Goal: Task Accomplishment & Management: Manage account settings

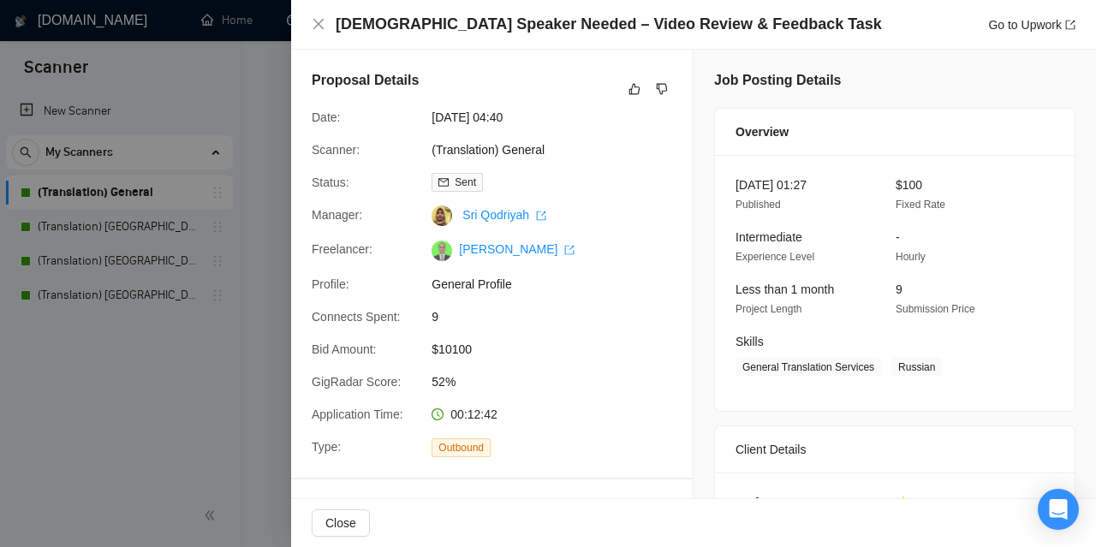
scroll to position [599, 0]
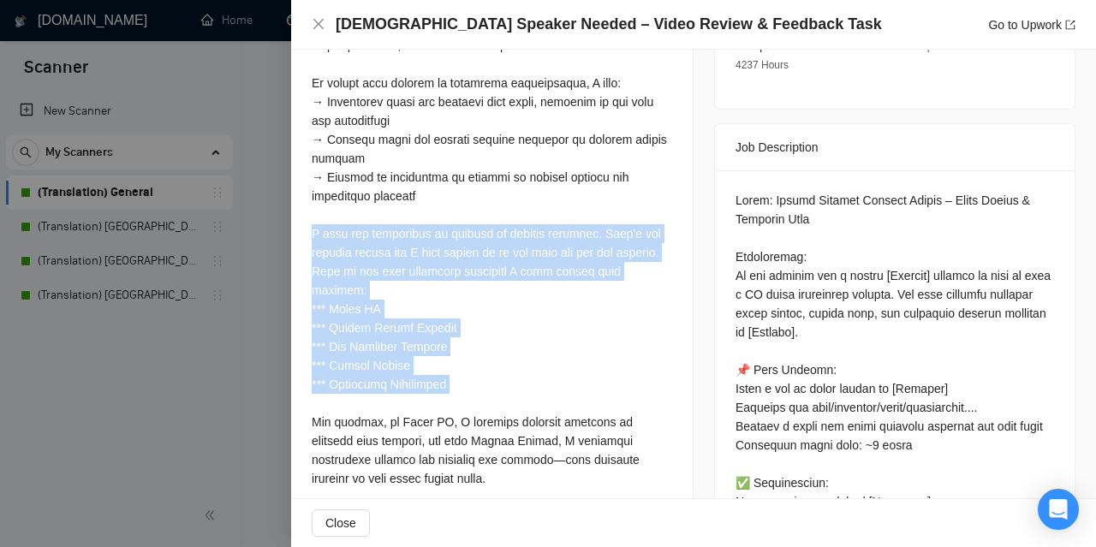
drag, startPoint x: 334, startPoint y: 351, endPoint x: 329, endPoint y: 337, distance: 14.6
click at [332, 351] on div at bounding box center [492, 281] width 360 height 678
click at [328, 330] on div at bounding box center [492, 281] width 360 height 678
click at [370, 338] on div at bounding box center [492, 281] width 360 height 678
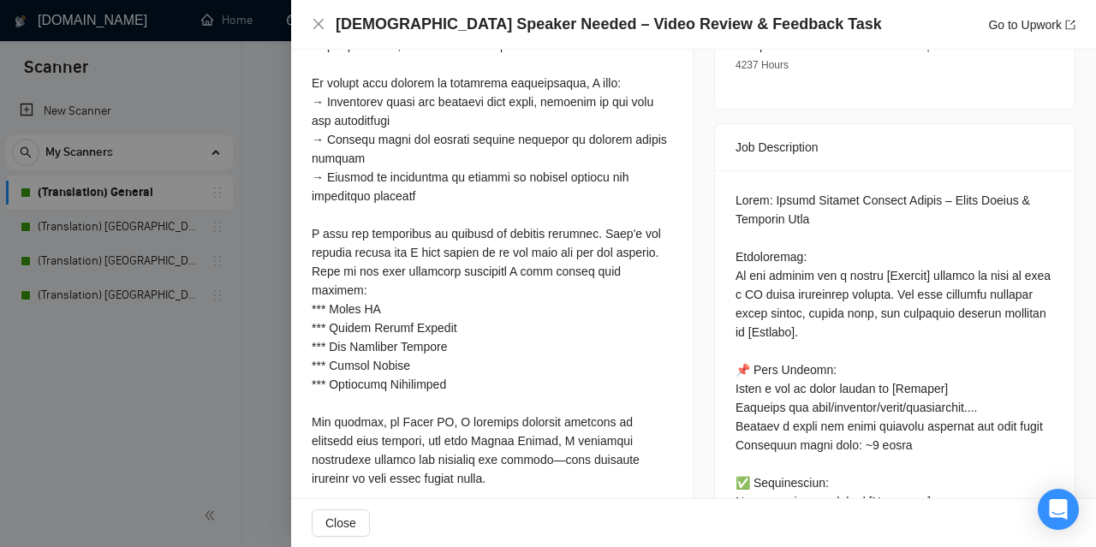
click at [330, 340] on div at bounding box center [492, 281] width 360 height 678
drag, startPoint x: 330, startPoint y: 340, endPoint x: 444, endPoint y: 350, distance: 114.3
click at [444, 350] on div at bounding box center [492, 281] width 360 height 678
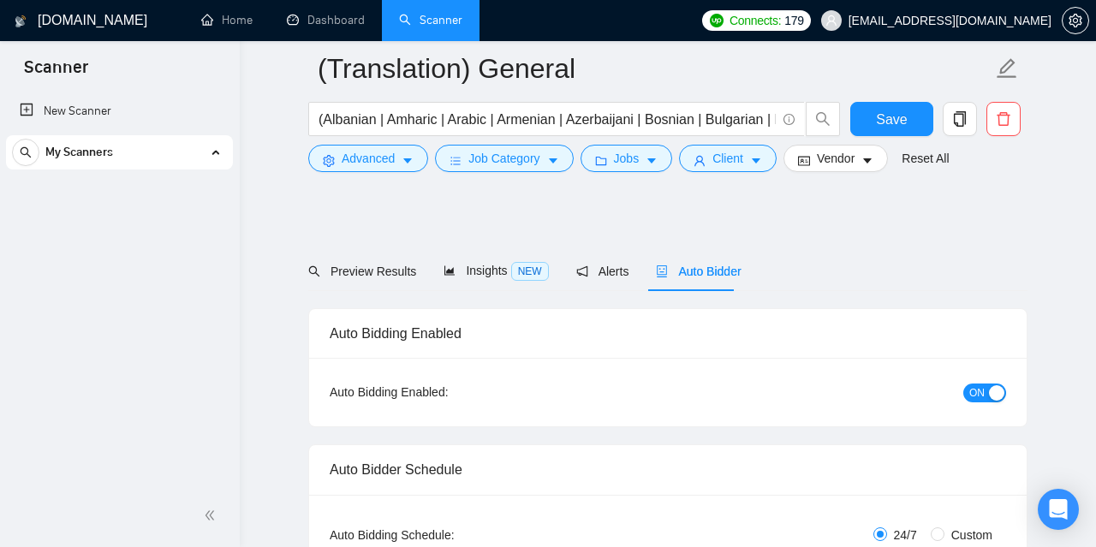
checkbox input "true"
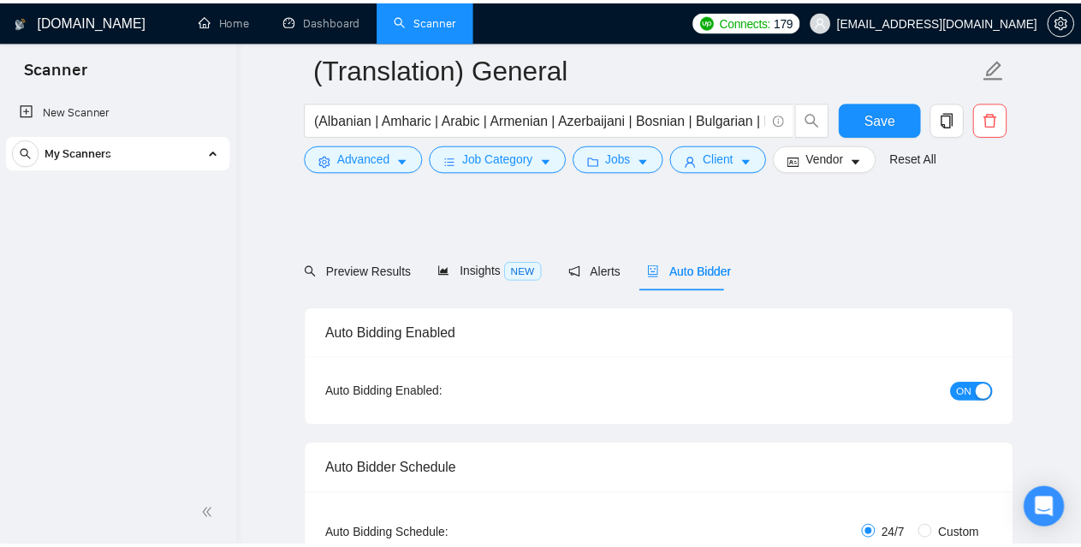
scroll to position [4271, 0]
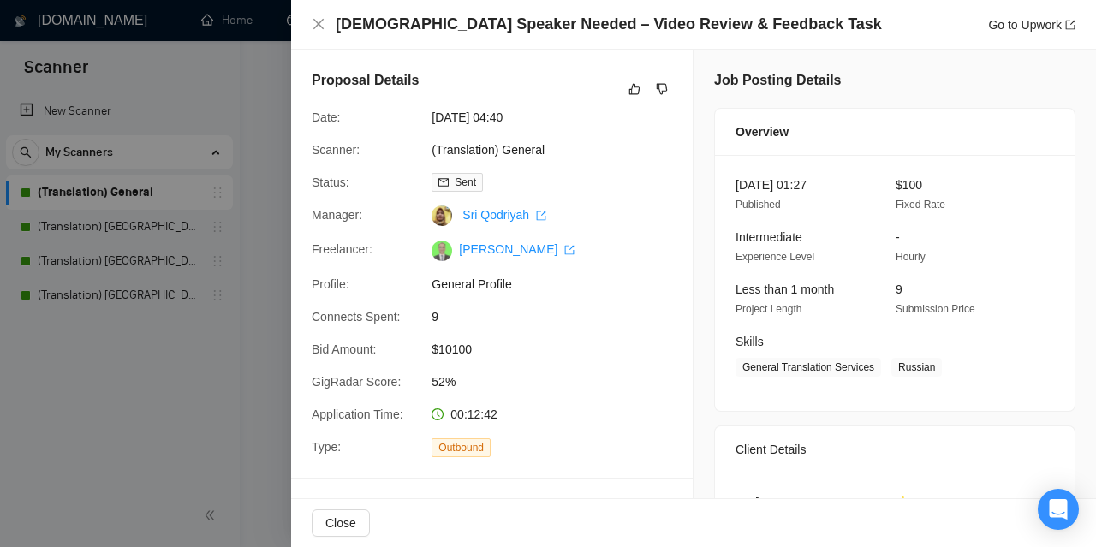
click at [144, 393] on div at bounding box center [548, 273] width 1096 height 547
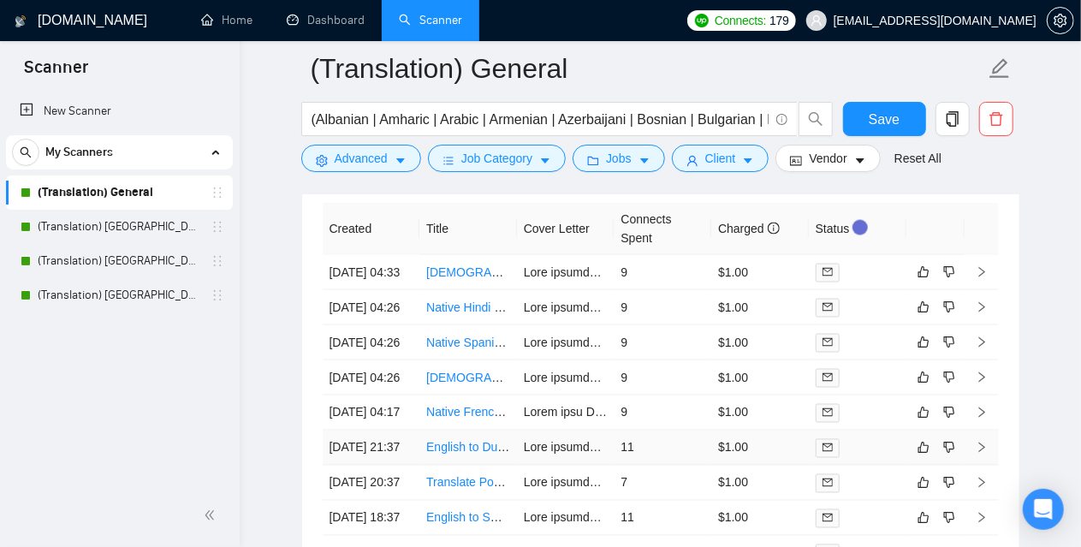
scroll to position [4442, 0]
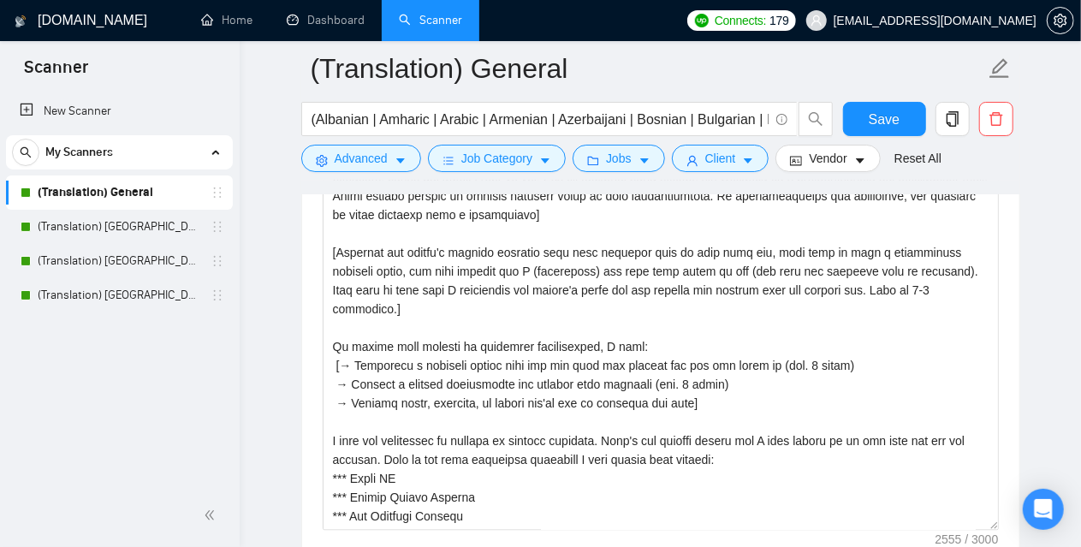
scroll to position [2032, 0]
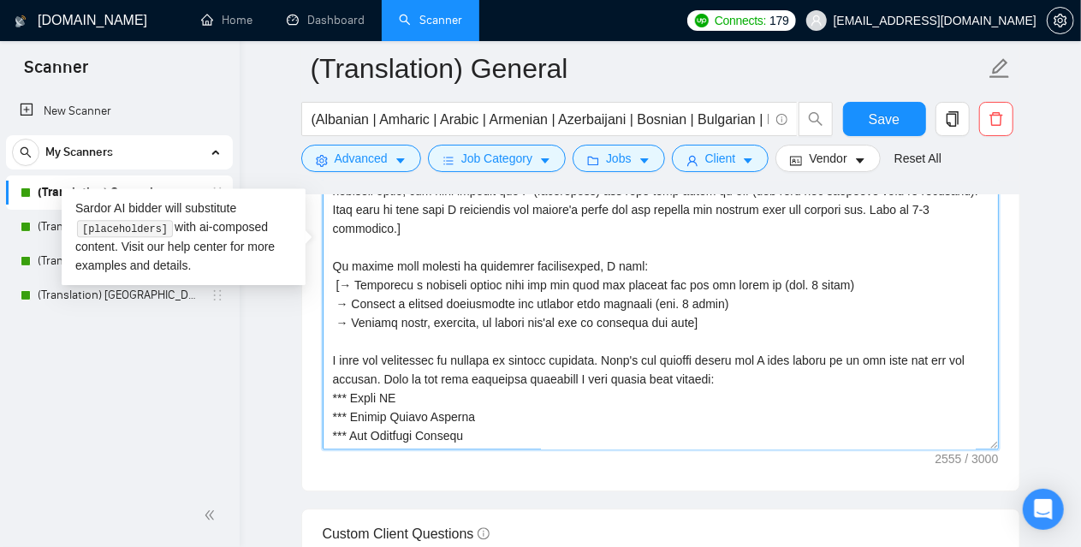
drag, startPoint x: 350, startPoint y: 371, endPoint x: 393, endPoint y: 366, distance: 43.0
click at [393, 366] on textarea "Cover letter template:" at bounding box center [661, 256] width 676 height 385
paste textarea "[URL][DOMAIN_NAME]"
paste textarea "https://www.fcitle.com/"
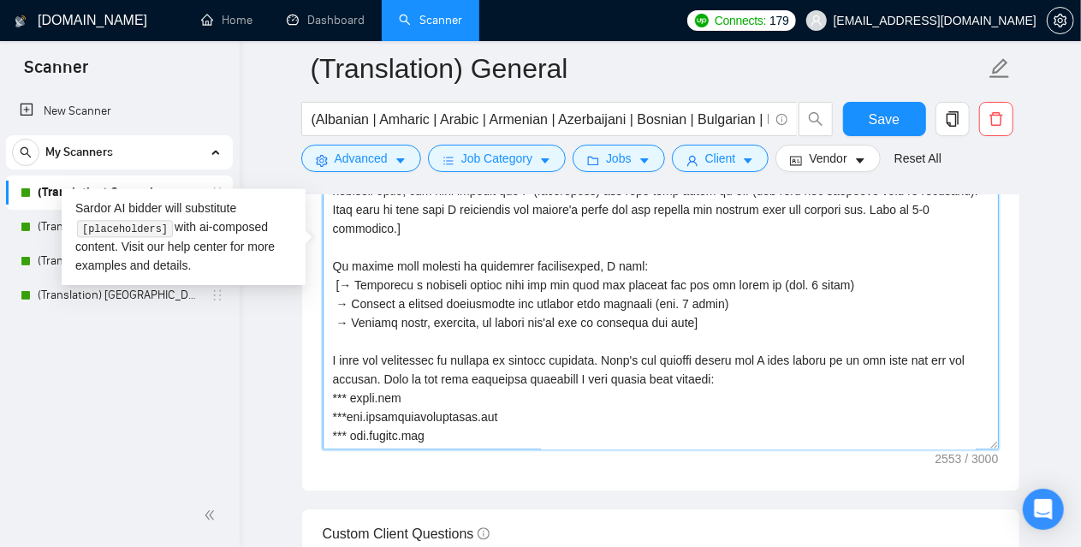
scroll to position [14, 0]
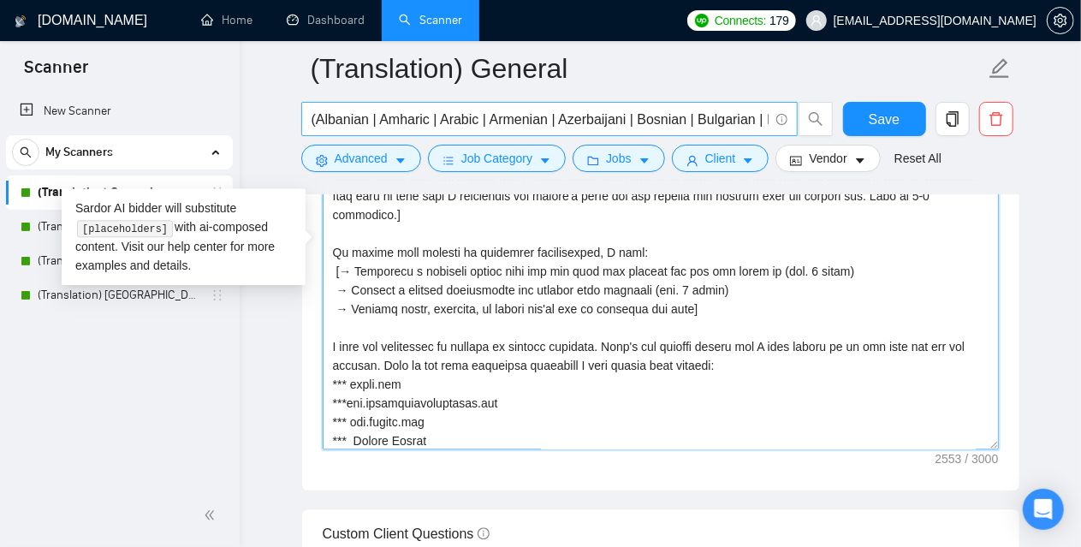
paste textarea "https://globalvoices.org/"
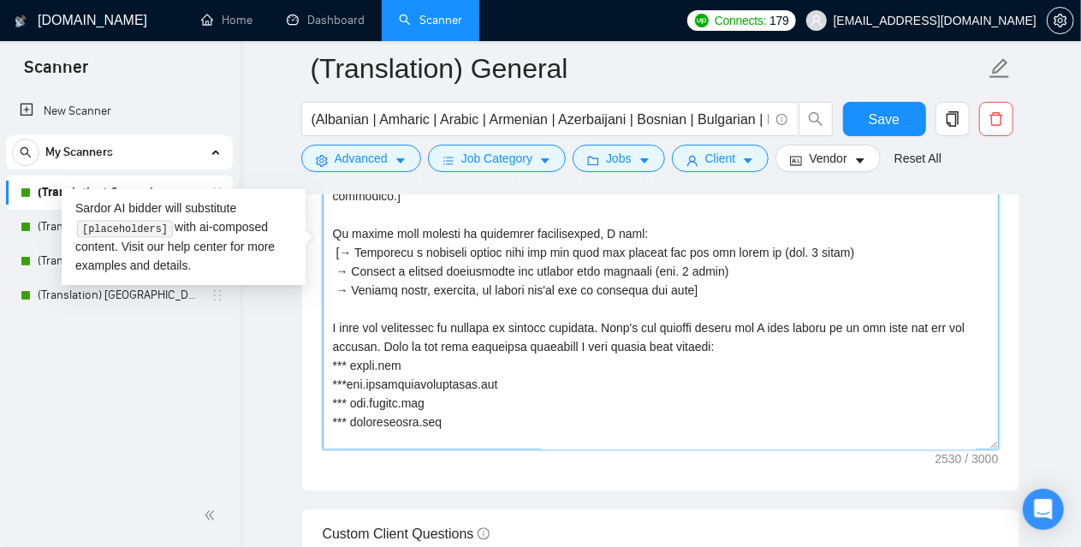
drag, startPoint x: 347, startPoint y: 392, endPoint x: 325, endPoint y: 393, distance: 21.4
click at [325, 393] on textarea "Cover letter template:" at bounding box center [661, 256] width 676 height 385
paste textarea "💡"
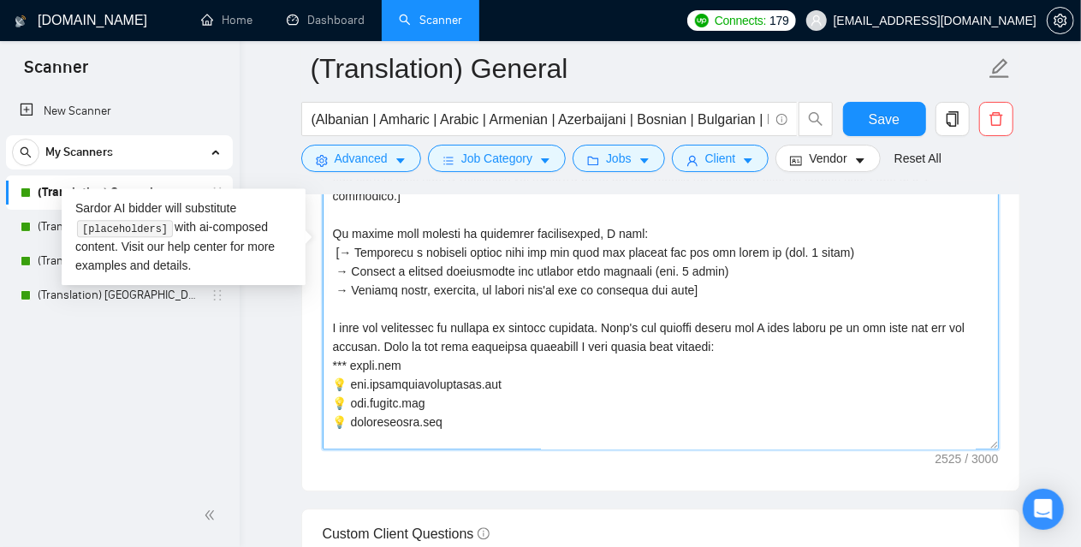
paste textarea "💡"
paste textarea
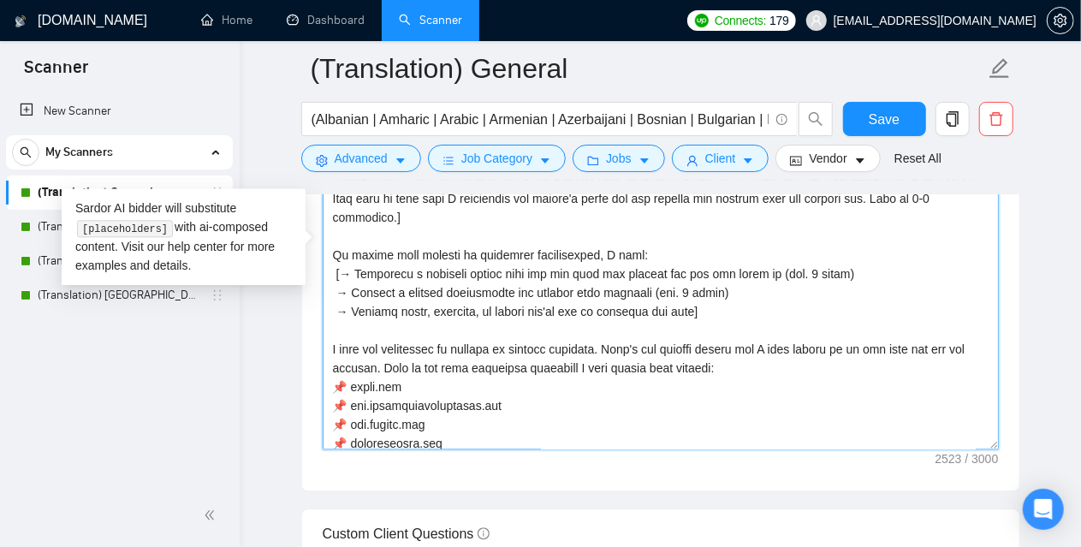
scroll to position [0, 0]
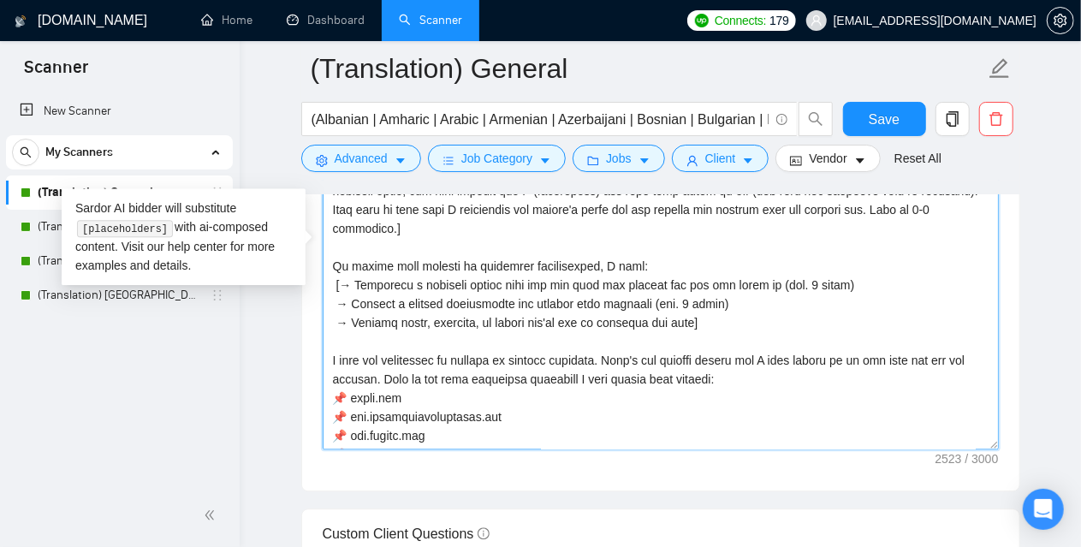
click at [344, 258] on textarea "Cover letter template:" at bounding box center [661, 256] width 676 height 385
click at [342, 258] on textarea "Cover letter template:" at bounding box center [661, 256] width 676 height 385
paste textarea "🌟"
paste textarea "🚀"
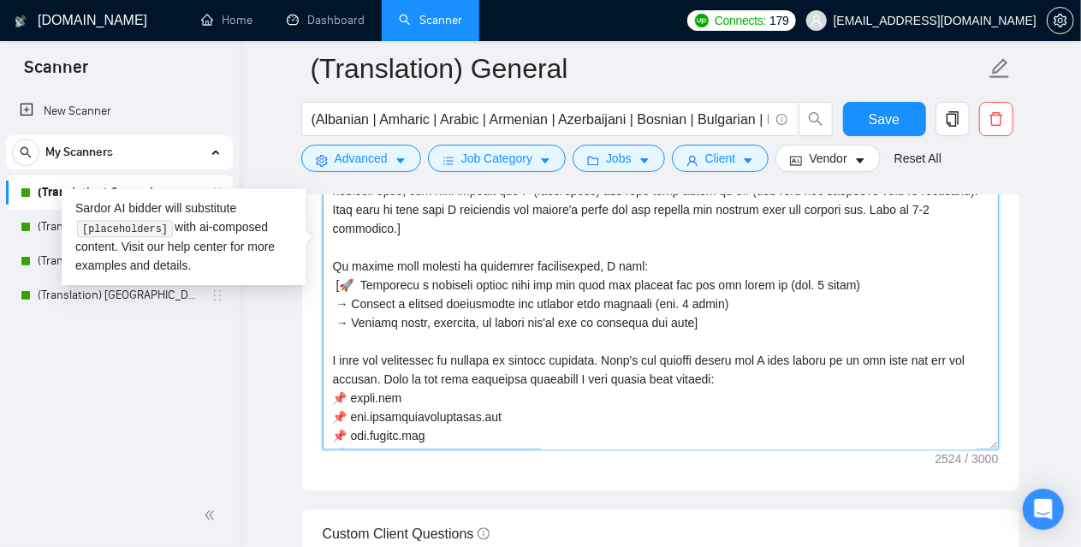
paste textarea "🚀"
click at [387, 305] on textarea "Cover letter template:" at bounding box center [661, 256] width 676 height 385
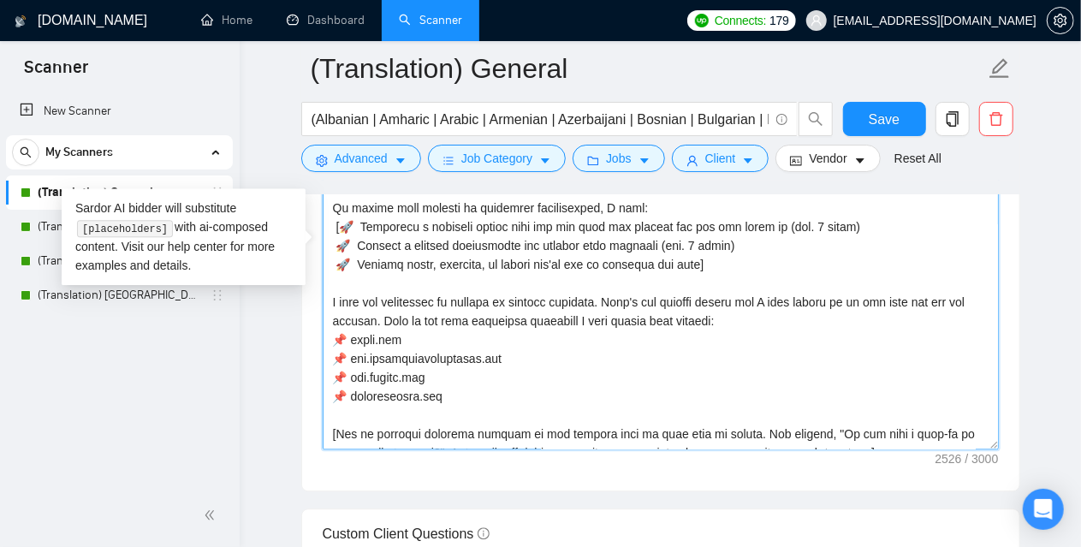
scroll to position [86, 0]
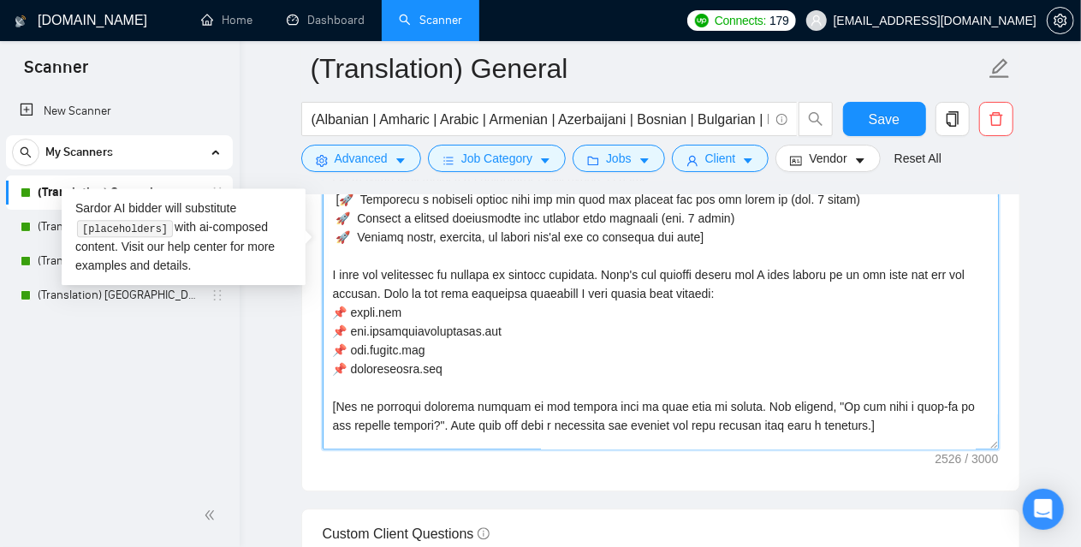
click at [461, 335] on textarea "Cover letter template:" at bounding box center [661, 256] width 676 height 385
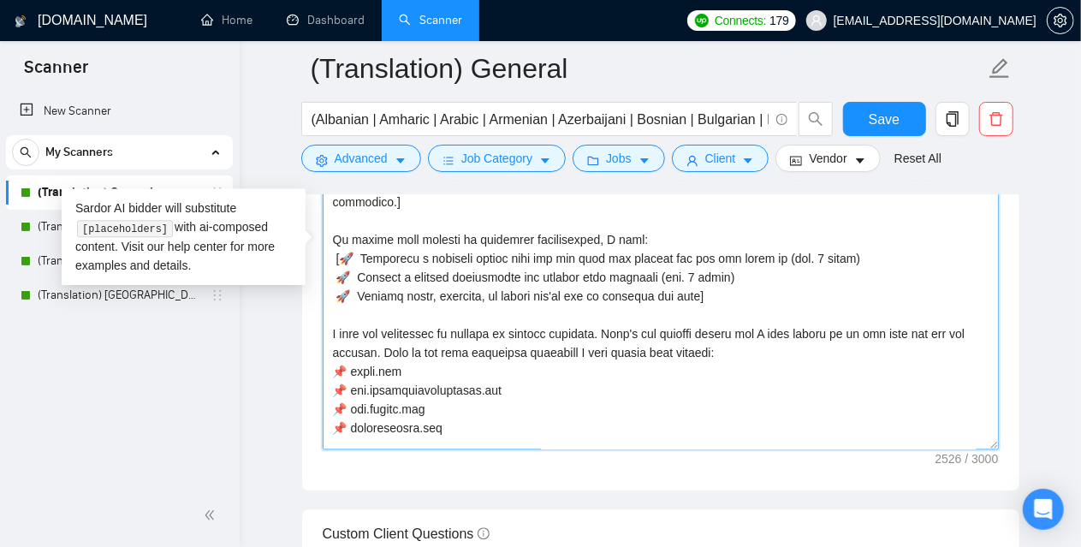
scroll to position [0, 0]
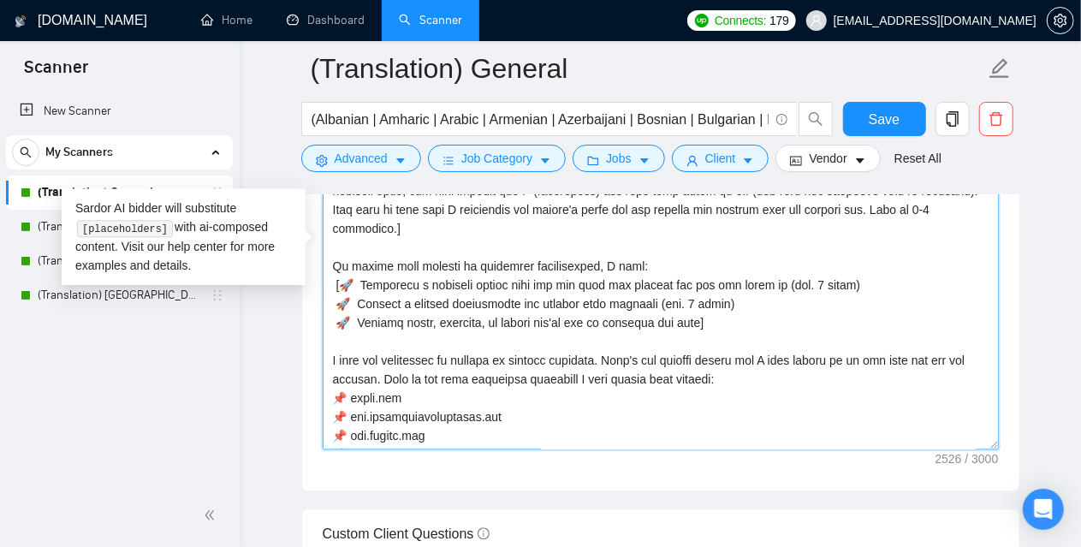
click at [331, 237] on textarea "Cover letter template:" at bounding box center [661, 256] width 676 height 385
type textarea "[Write a personal greeting using the client's name or company name (if any is p…"
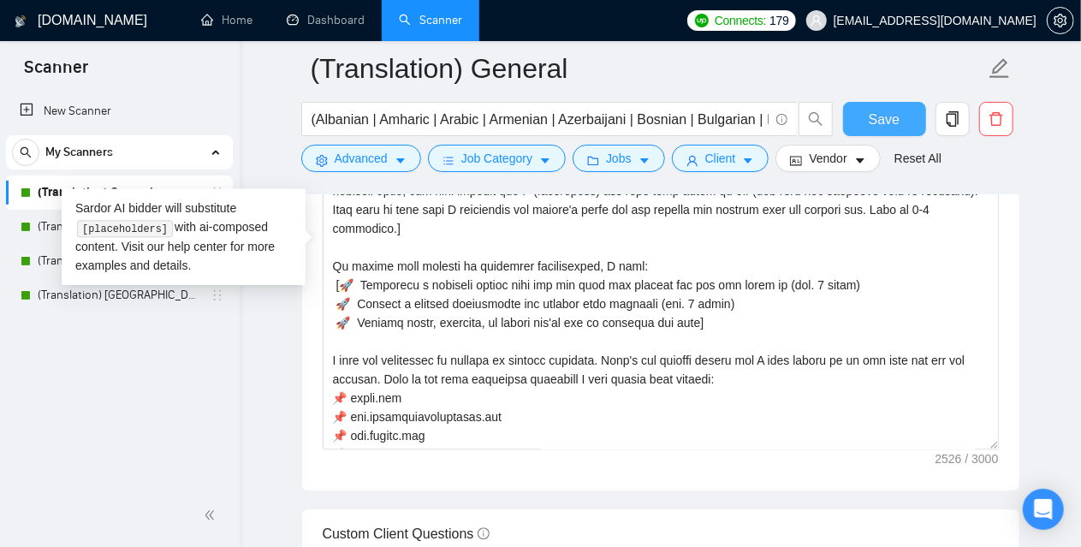
click at [891, 124] on span "Save" at bounding box center [884, 119] width 31 height 21
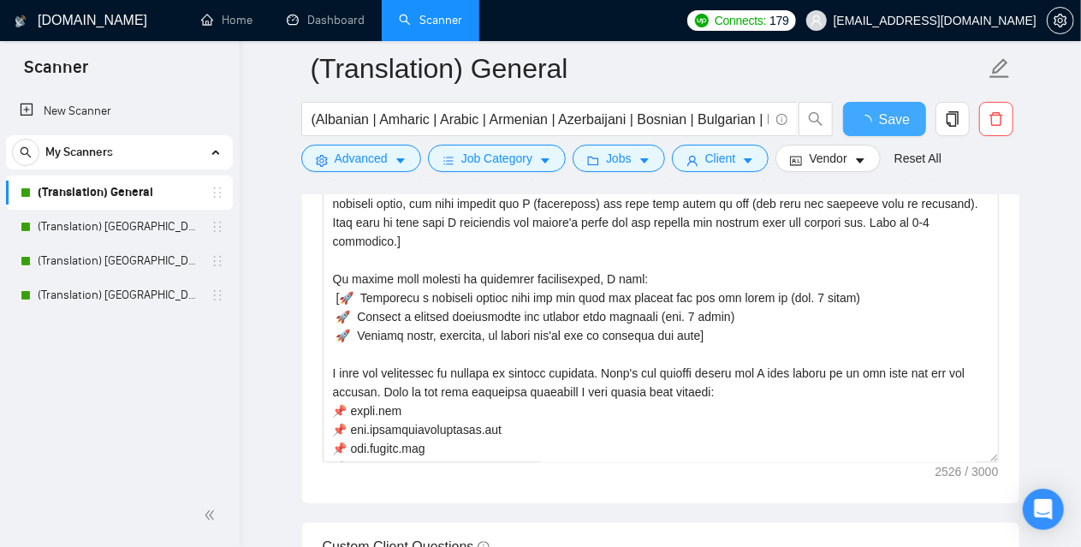
checkbox input "true"
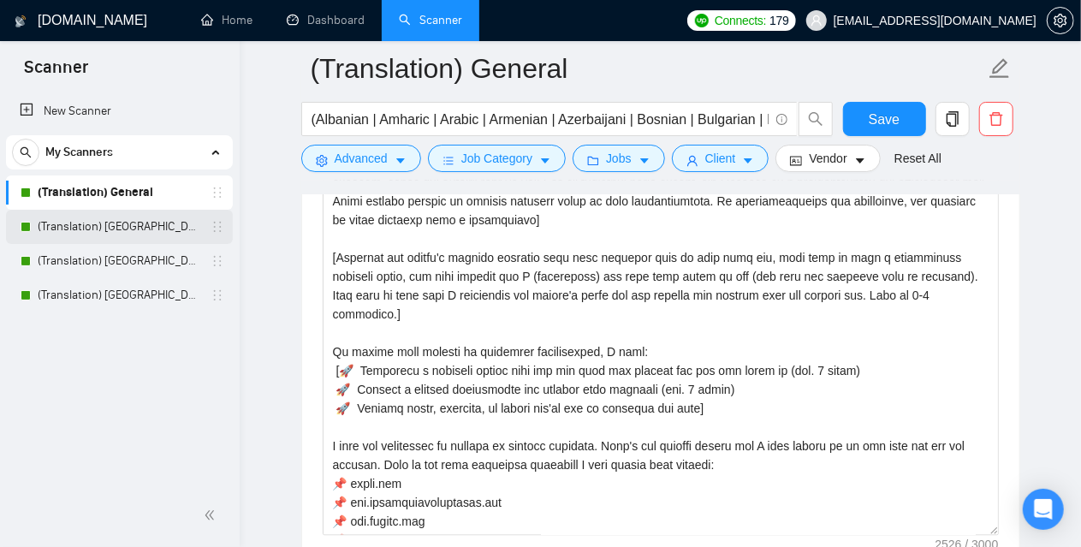
click at [130, 225] on link "(Translation) [GEOGRAPHIC_DATA]" at bounding box center [119, 227] width 163 height 34
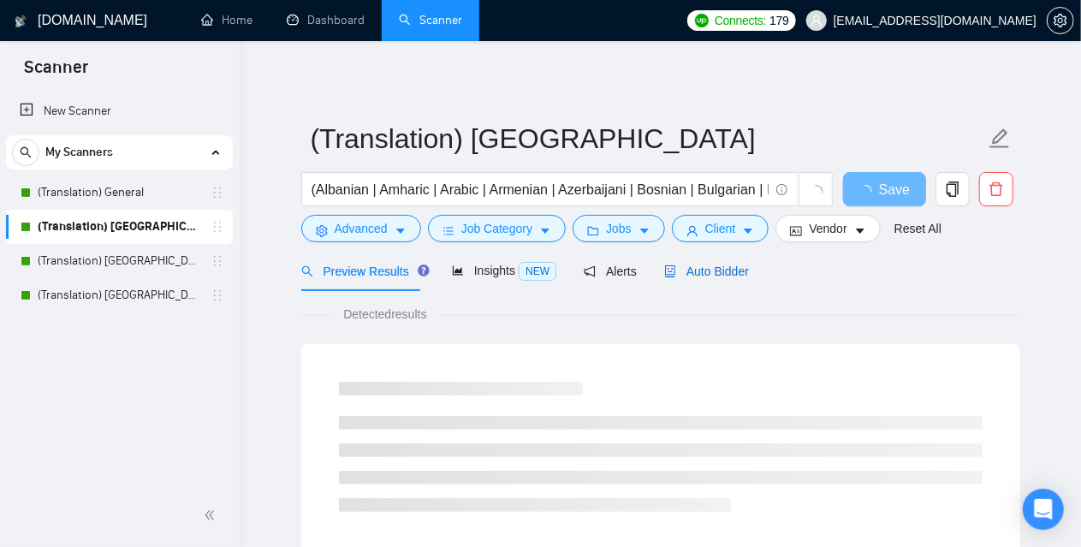
click at [705, 268] on span "Auto Bidder" at bounding box center [706, 271] width 85 height 14
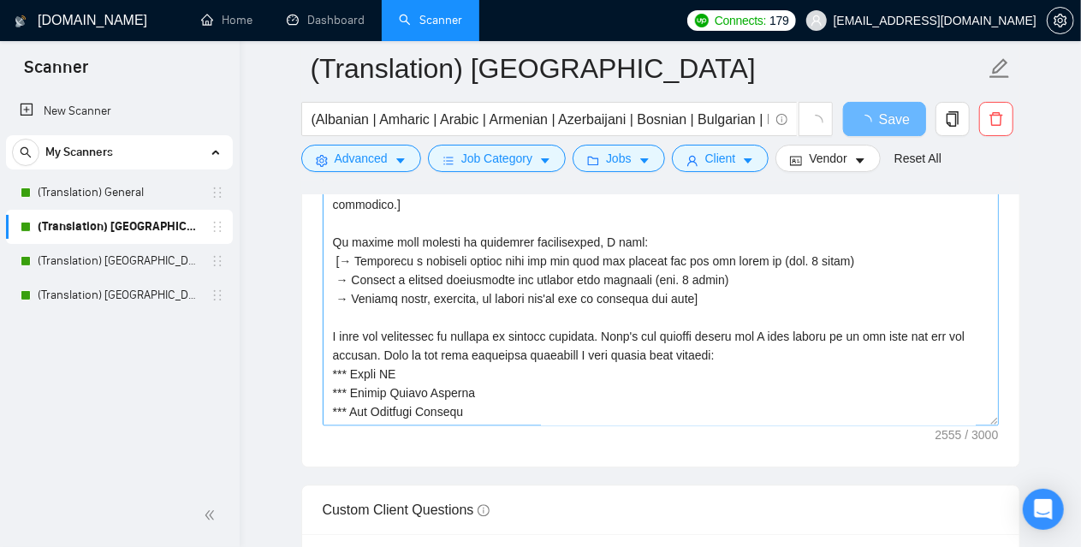
scroll to position [1946, 0]
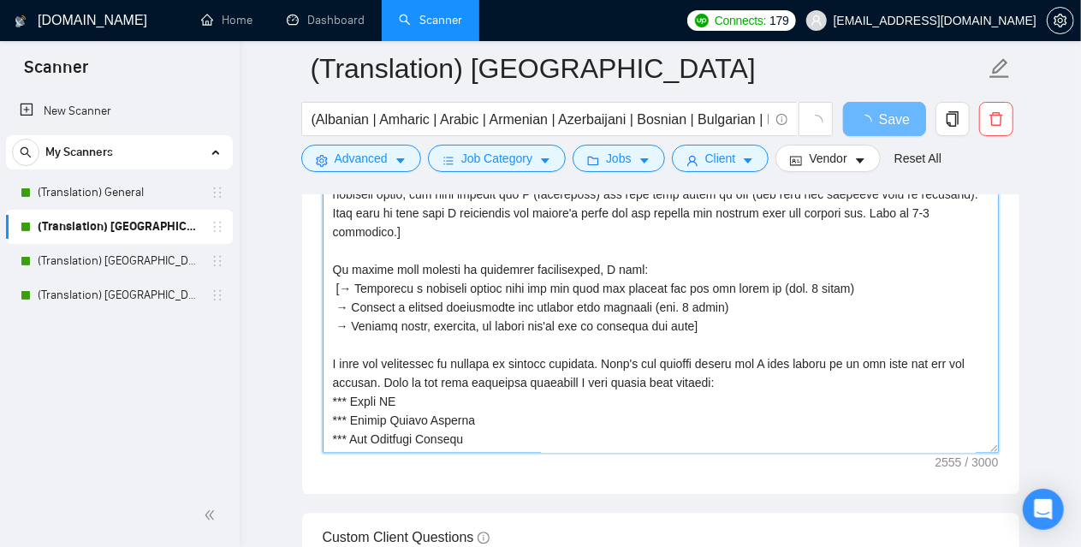
click at [336, 242] on textarea "Cover letter template:" at bounding box center [661, 260] width 676 height 385
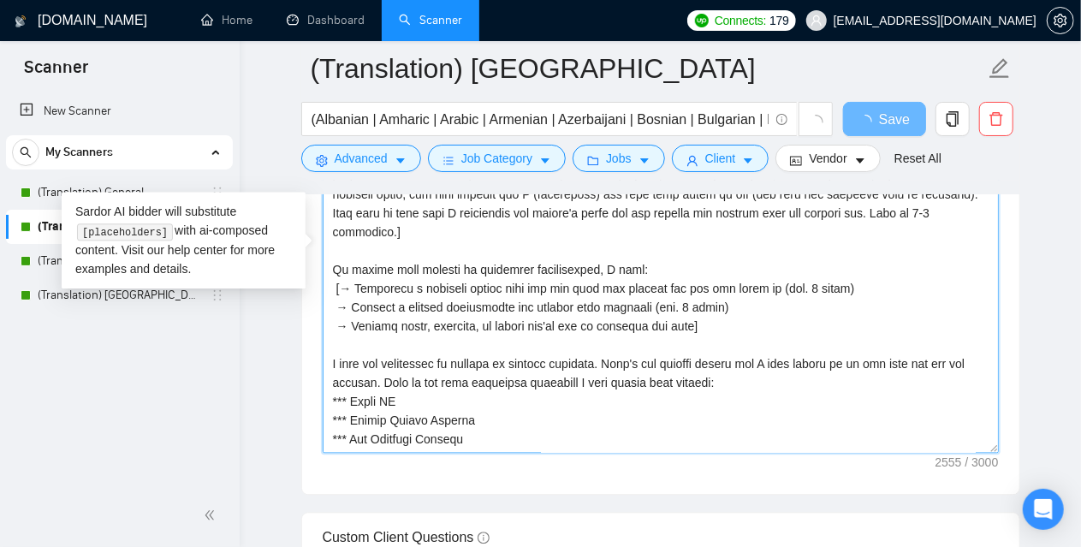
click at [327, 243] on textarea "Cover letter template:" at bounding box center [661, 260] width 676 height 385
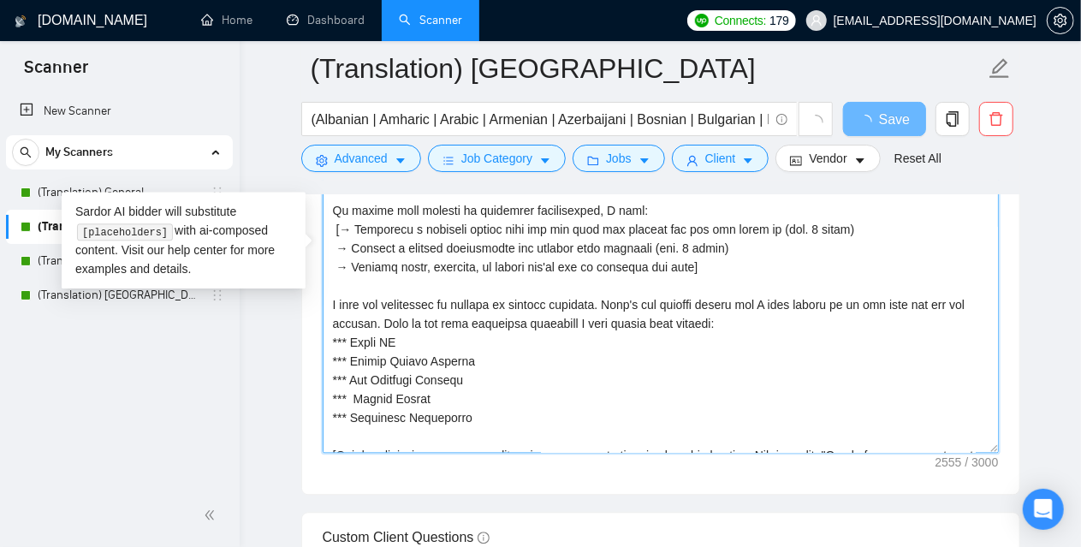
scroll to position [171, 0]
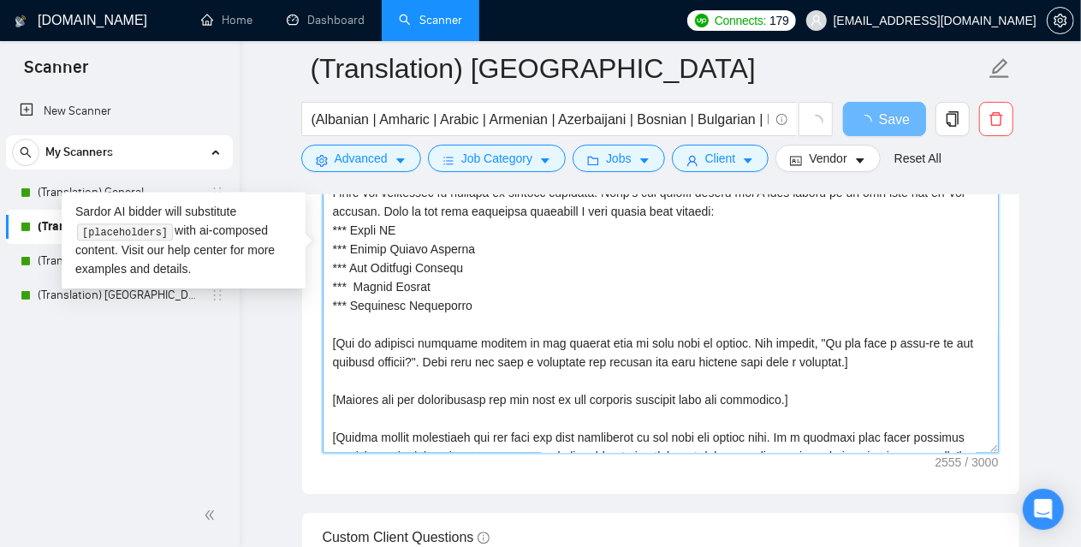
click at [467, 285] on textarea "Cover letter template:" at bounding box center [661, 260] width 676 height 385
paste textarea "🚀 Highlight a specific detail from the job post and explain how you can solve i…"
type textarea "[Write a personal greeting using the client's name or company name (if any is p…"
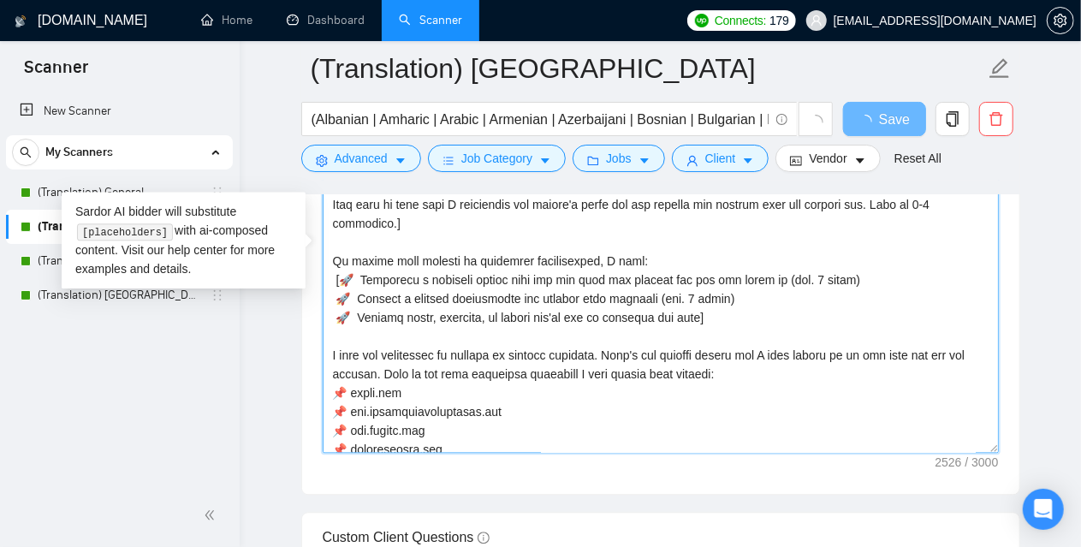
scroll to position [0, 0]
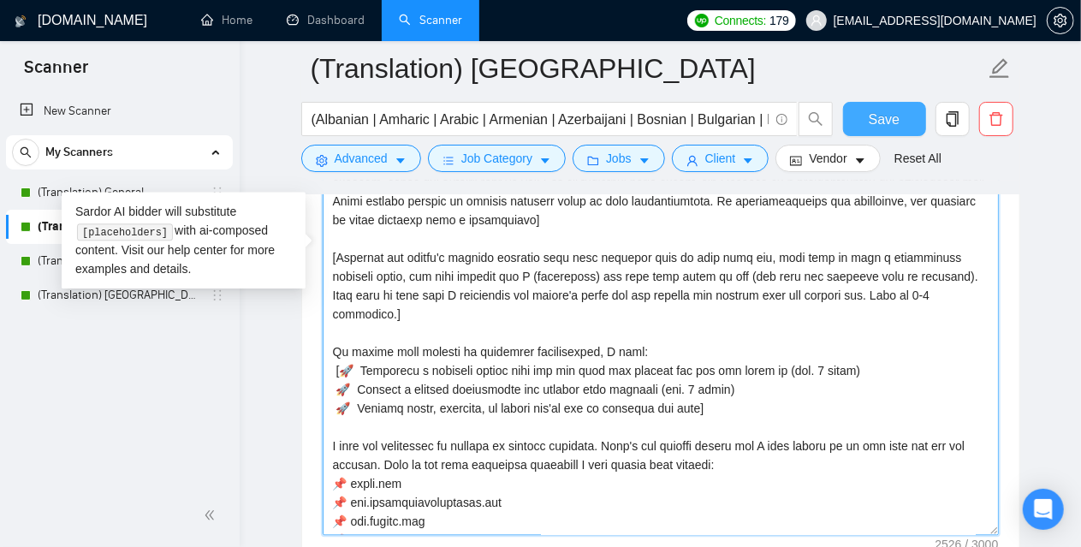
type textarea "[Write a personal greeting using the client's name or company name (if any is p…"
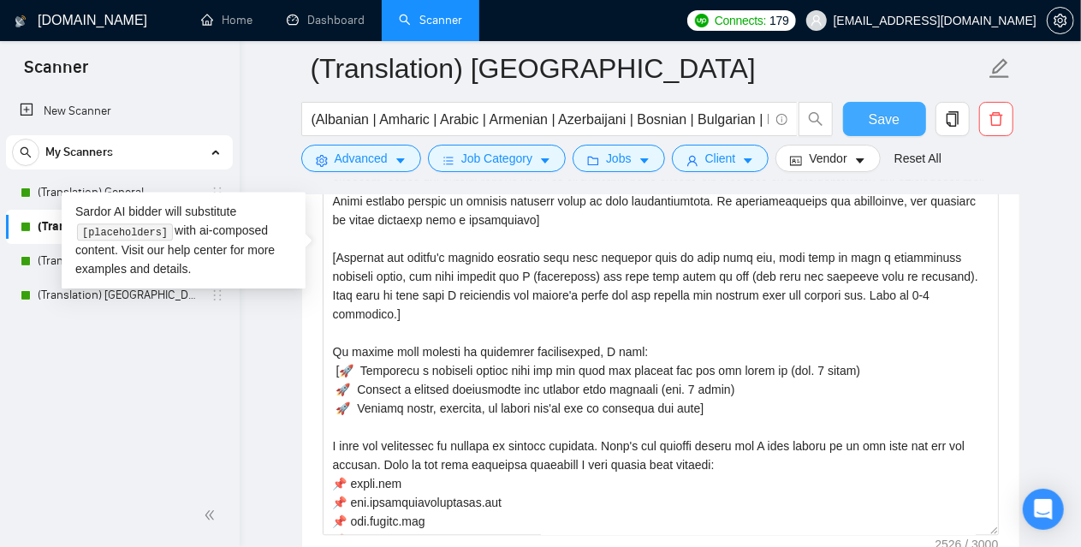
click at [893, 112] on span "Save" at bounding box center [884, 119] width 31 height 21
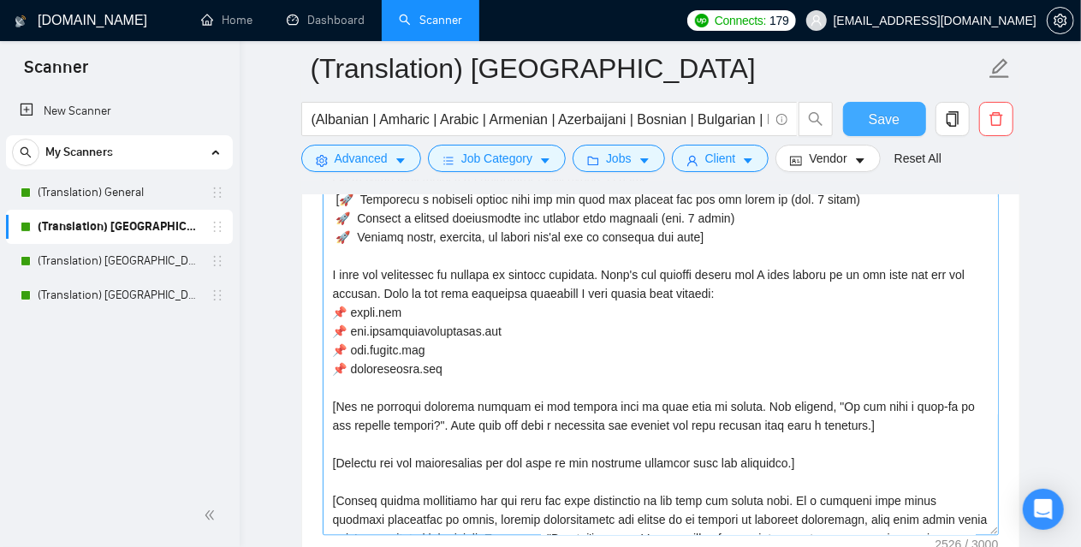
scroll to position [86, 0]
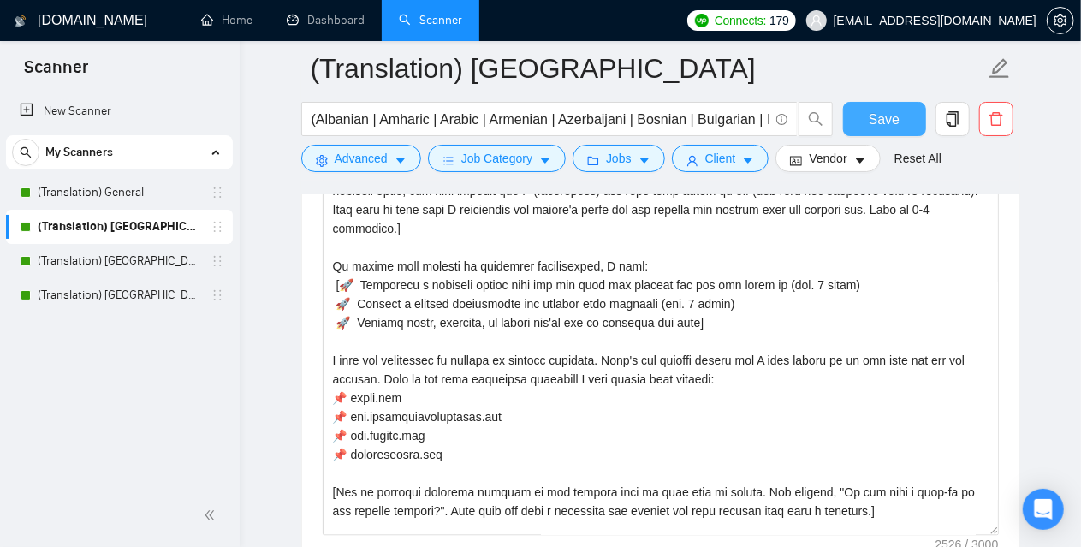
click at [888, 114] on span "Save" at bounding box center [884, 119] width 31 height 21
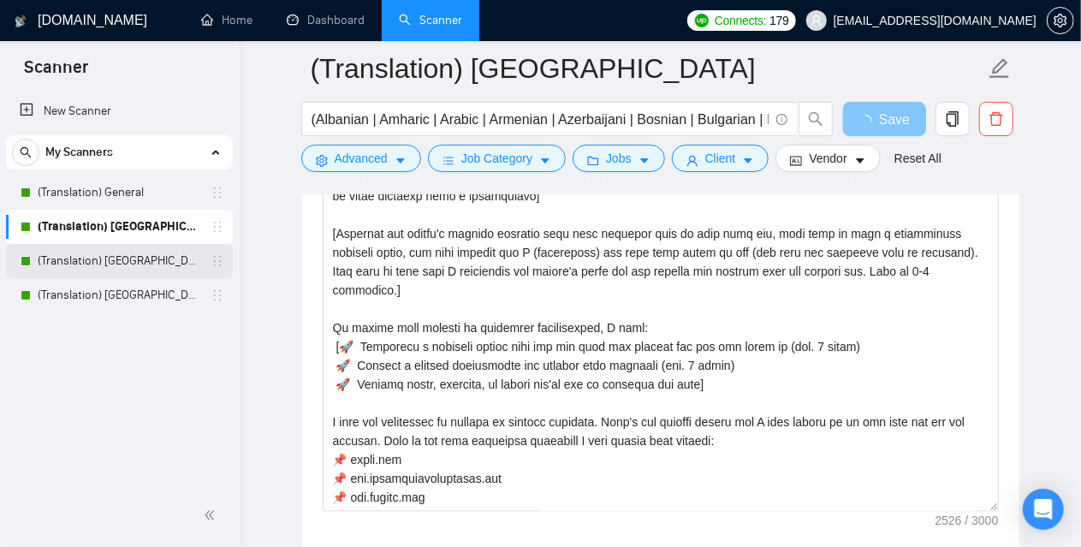
scroll to position [1861, 0]
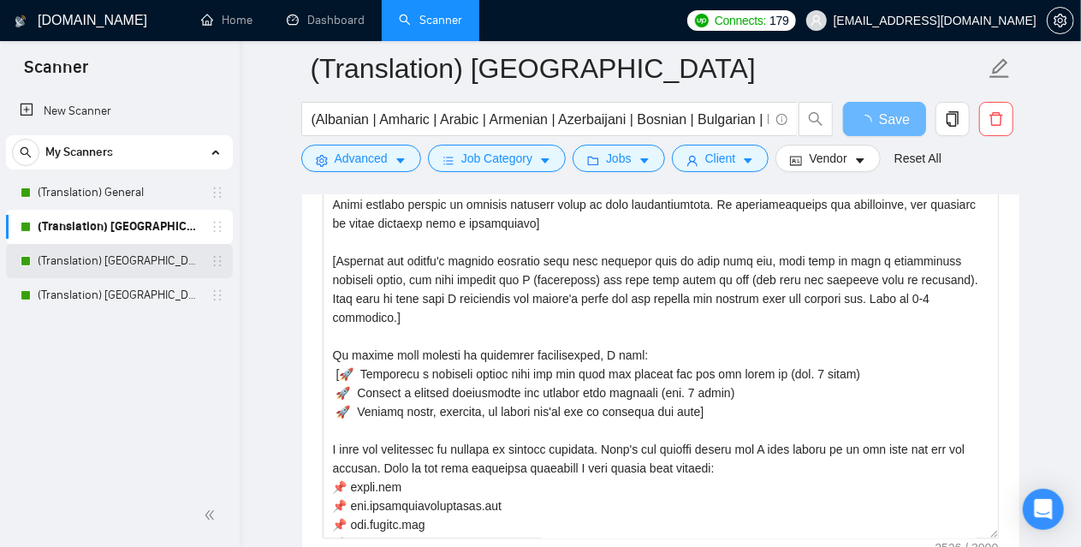
click at [93, 258] on link "(Translation) [GEOGRAPHIC_DATA]" at bounding box center [119, 261] width 163 height 34
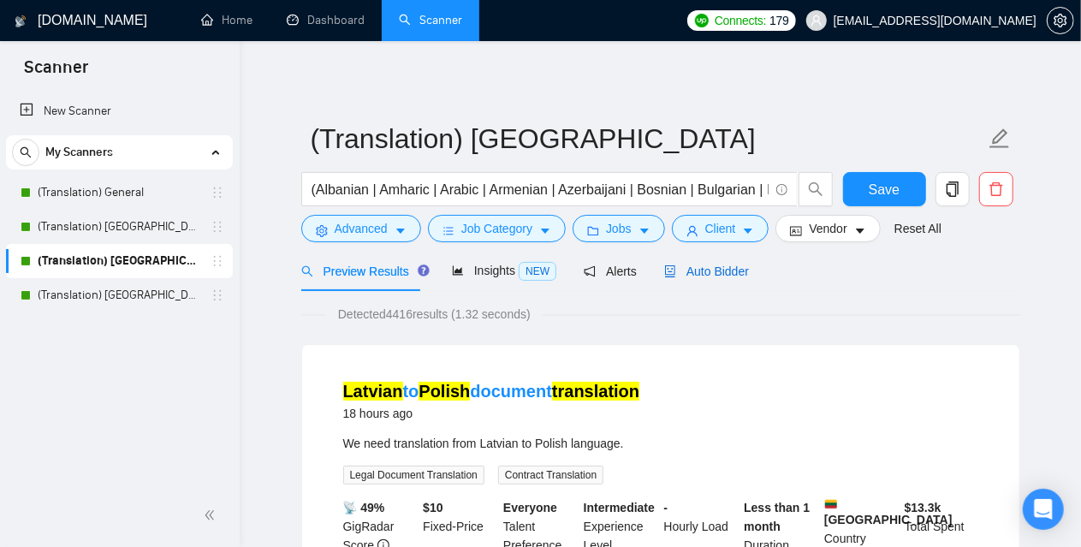
click at [710, 266] on span "Auto Bidder" at bounding box center [706, 271] width 85 height 14
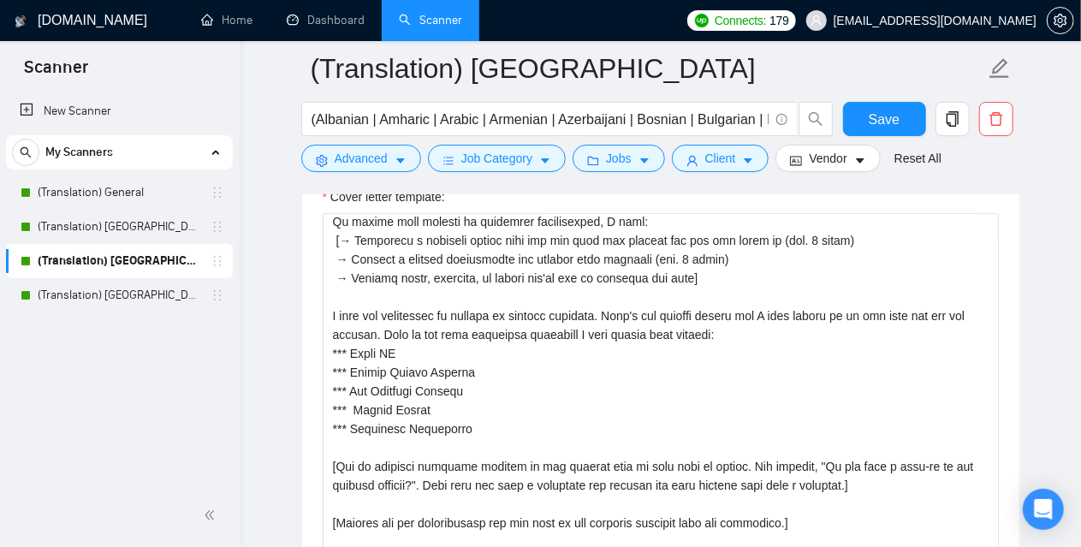
scroll to position [339, 0]
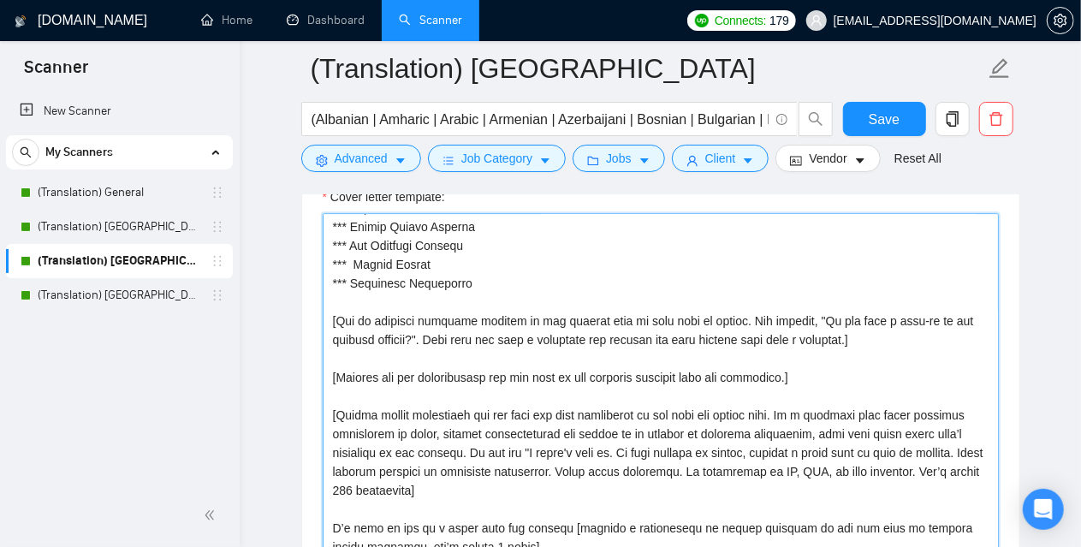
click at [463, 258] on textarea "Cover letter template:" at bounding box center [661, 405] width 676 height 385
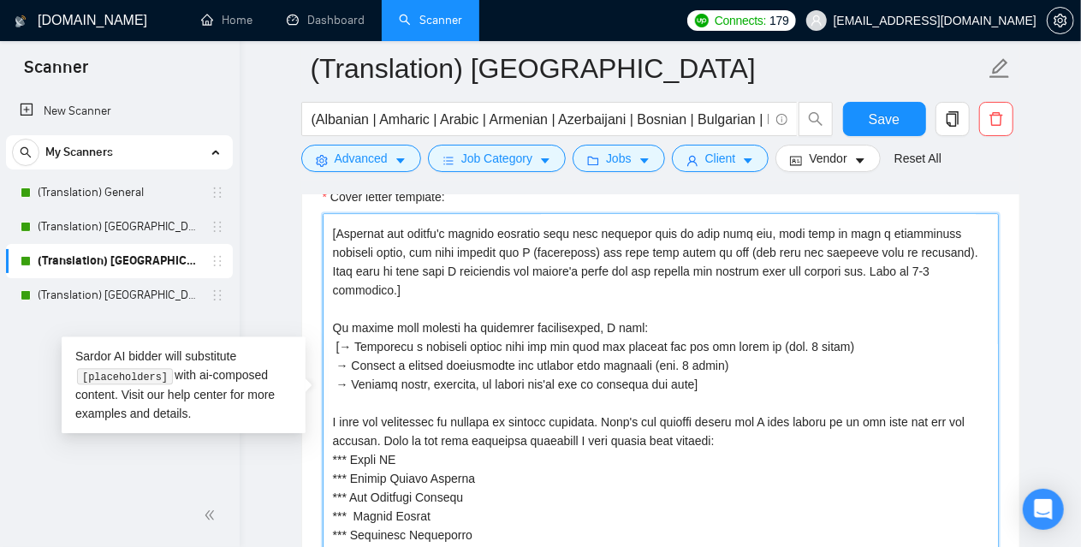
scroll to position [82, 0]
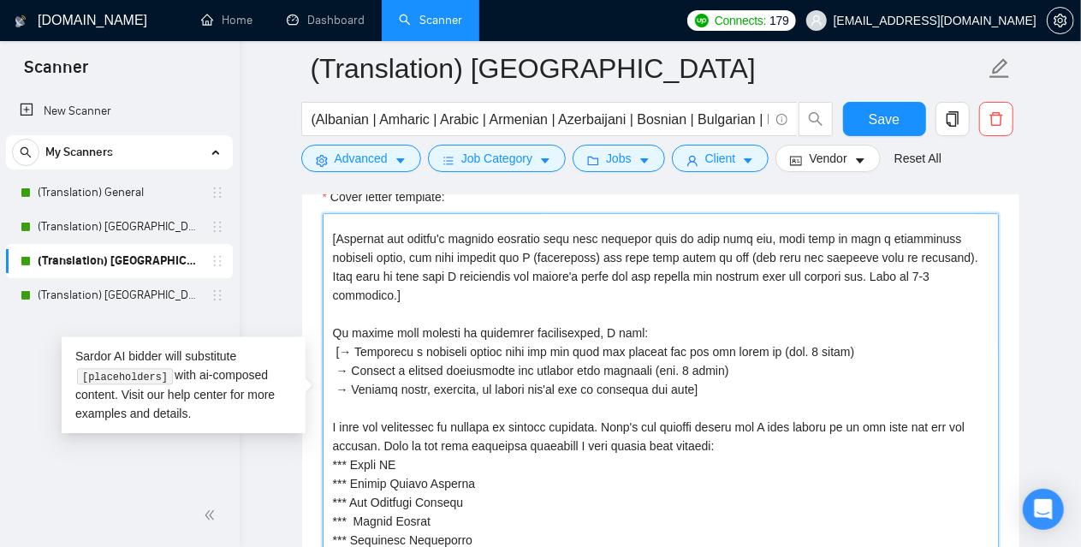
click at [331, 306] on textarea "Cover letter template:" at bounding box center [661, 405] width 676 height 385
paste textarea "🚀 Highlight a specific detail from the job post and explain how you can solve i…"
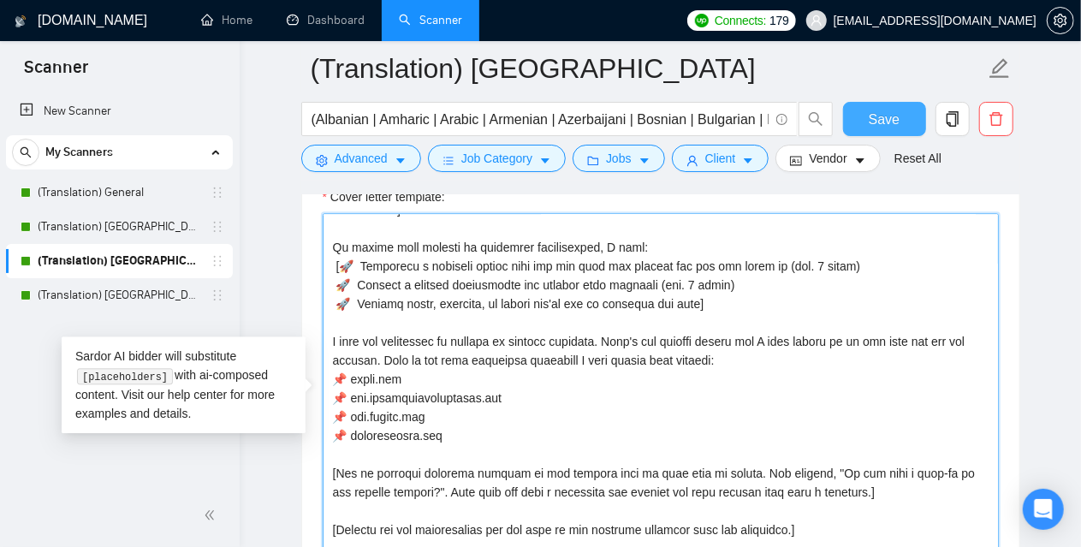
type textarea "[Write a personal greeting using the client's name or company name (if any is p…"
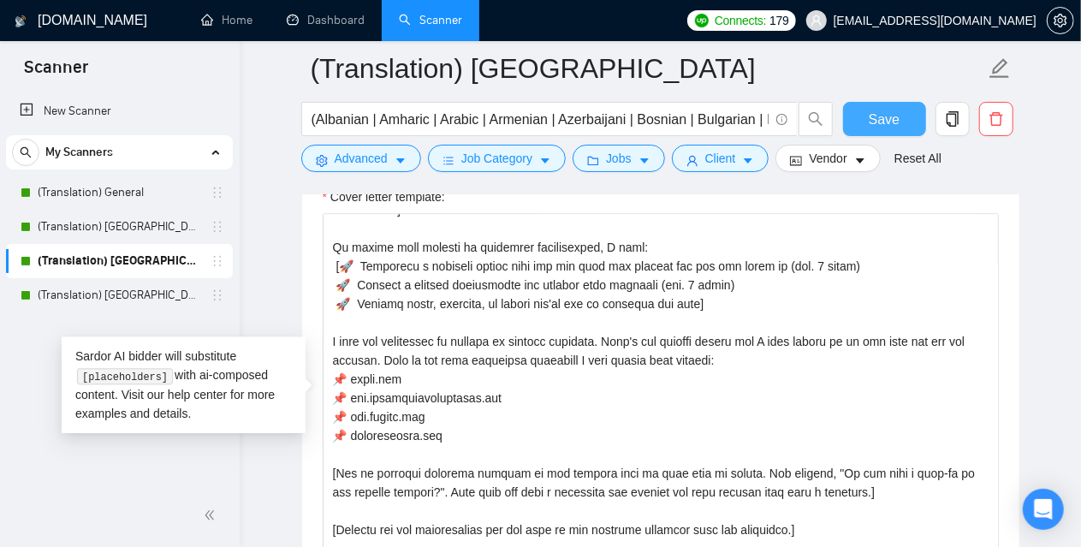
click at [878, 113] on span "Save" at bounding box center [884, 119] width 31 height 21
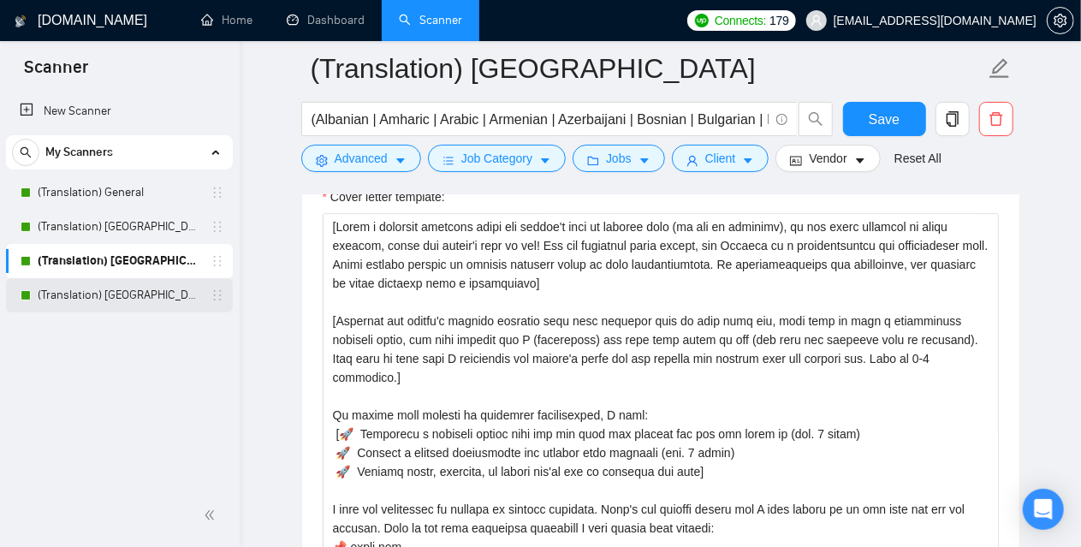
click at [87, 299] on link "(Translation) [GEOGRAPHIC_DATA]" at bounding box center [119, 295] width 163 height 34
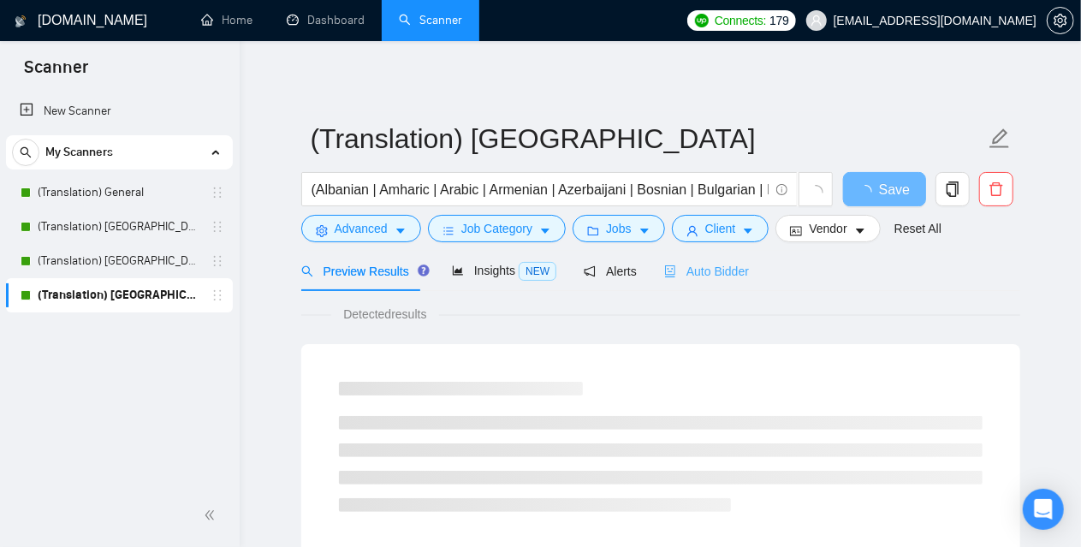
click at [717, 281] on div "Auto Bidder" at bounding box center [706, 271] width 85 height 40
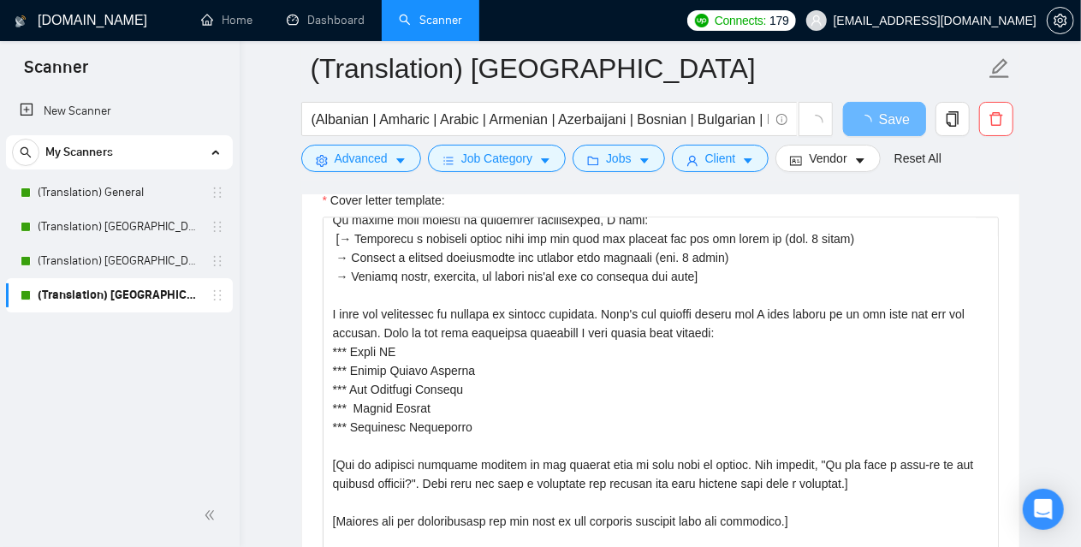
scroll to position [257, 0]
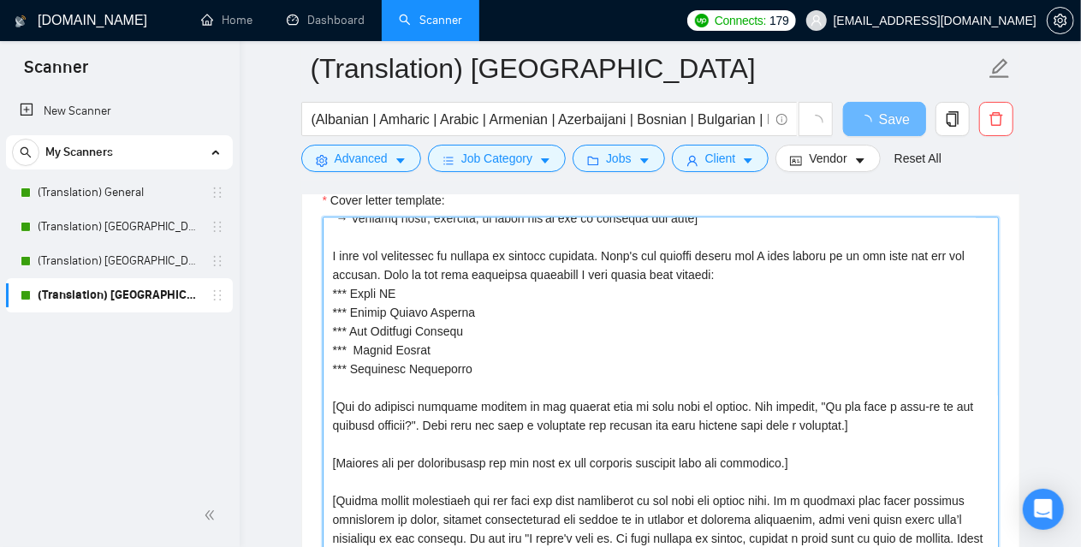
click at [478, 345] on textarea "Cover letter template:" at bounding box center [661, 409] width 676 height 385
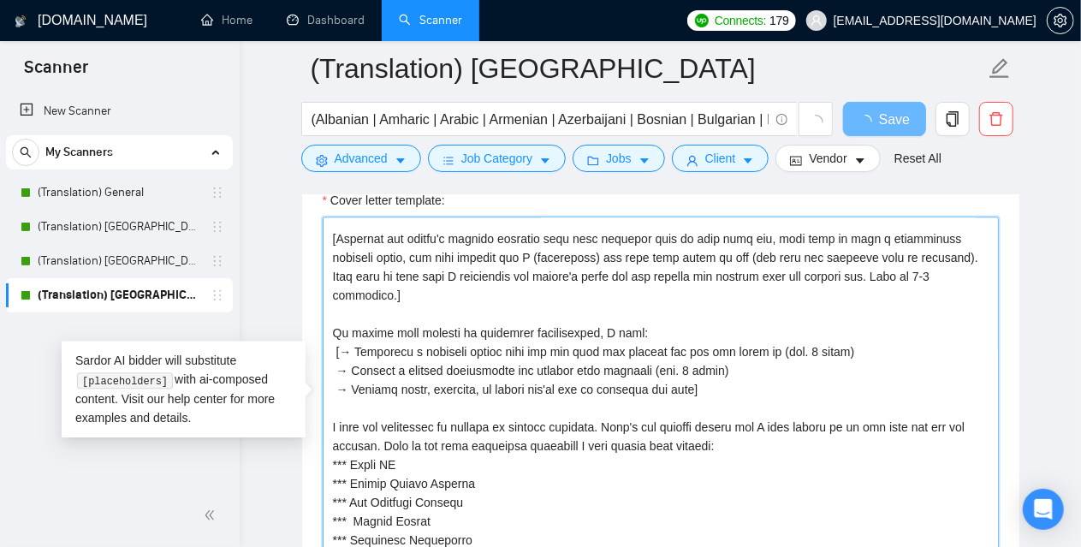
scroll to position [171, 0]
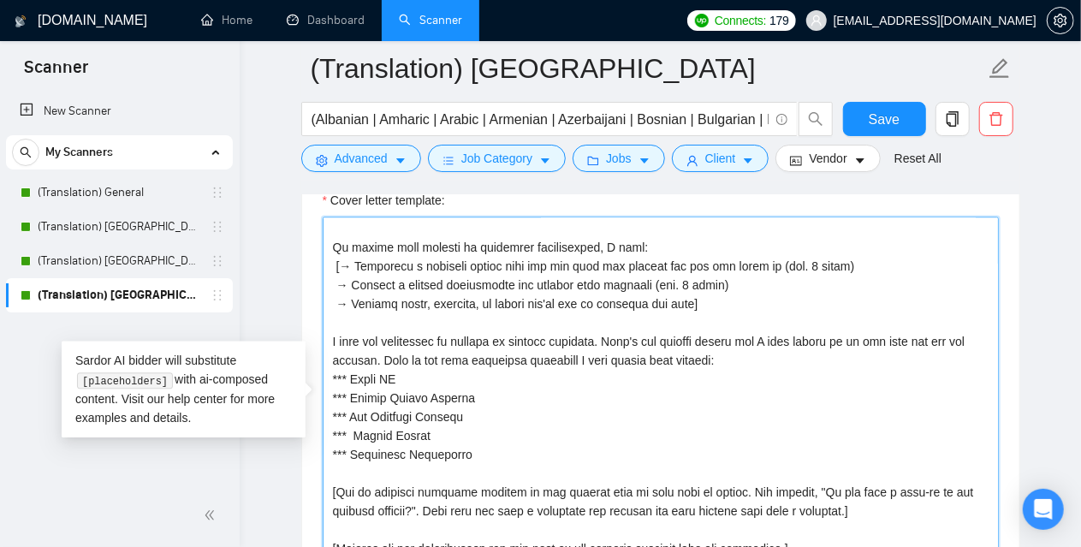
click at [459, 435] on textarea "Cover letter template:" at bounding box center [661, 409] width 676 height 385
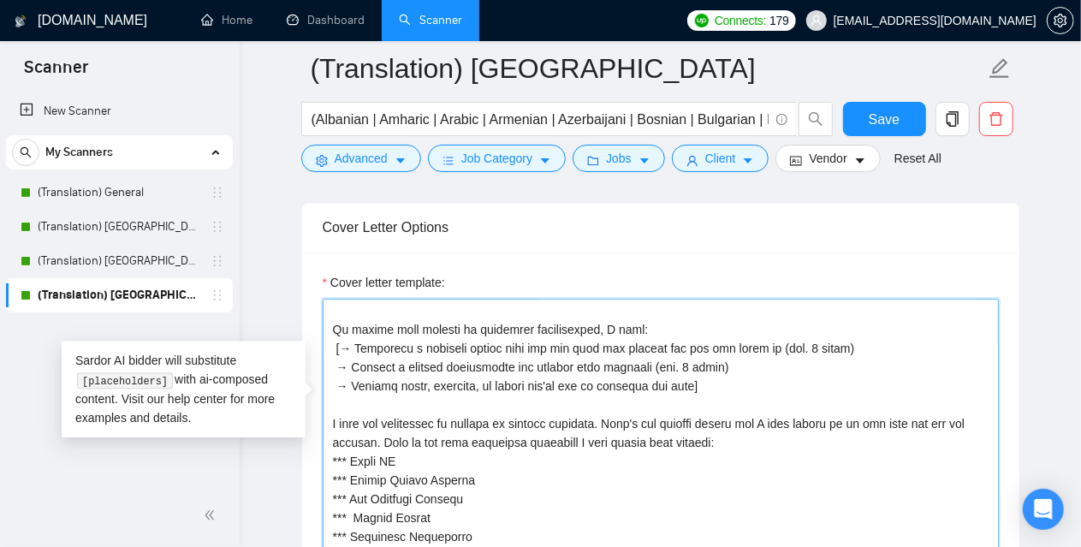
click at [331, 309] on textarea "Cover letter template:" at bounding box center [661, 491] width 676 height 385
paste textarea "🚀 Highlight a specific detail from the job post and explain how you can solve i…"
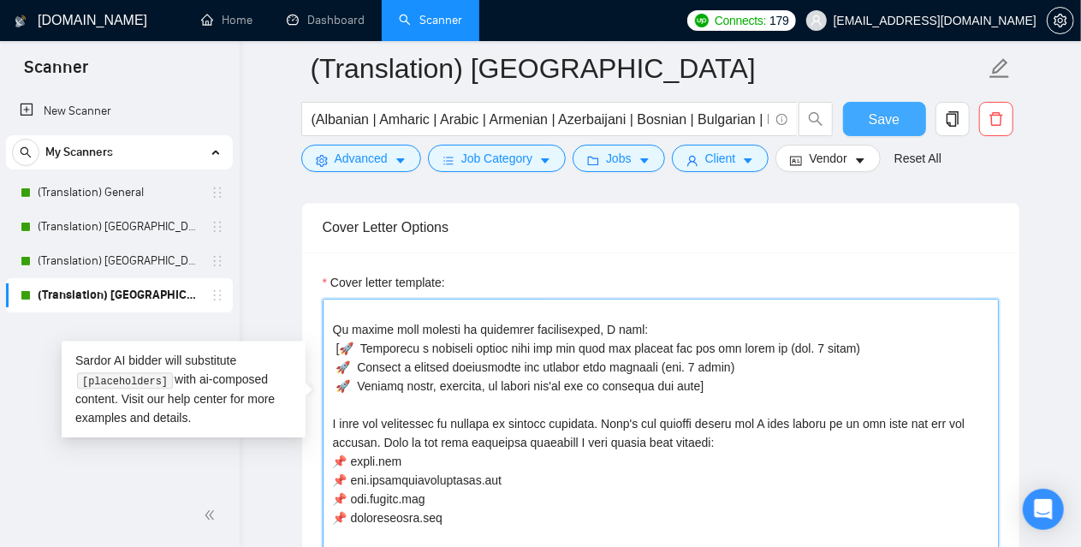
type textarea "[Write a personal greeting using the client's name or company name (if any is p…"
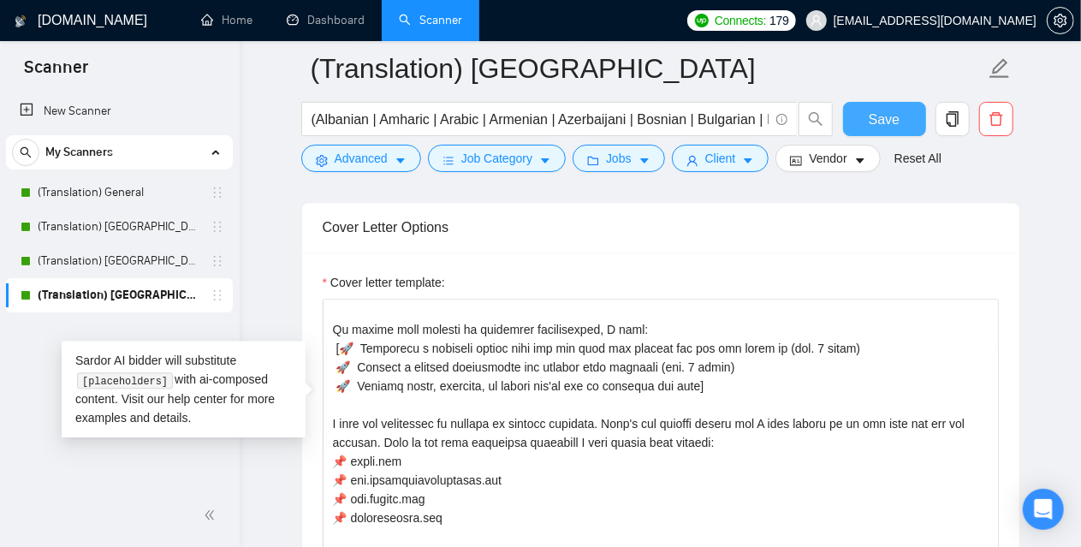
click at [900, 113] on button "Save" at bounding box center [884, 119] width 83 height 34
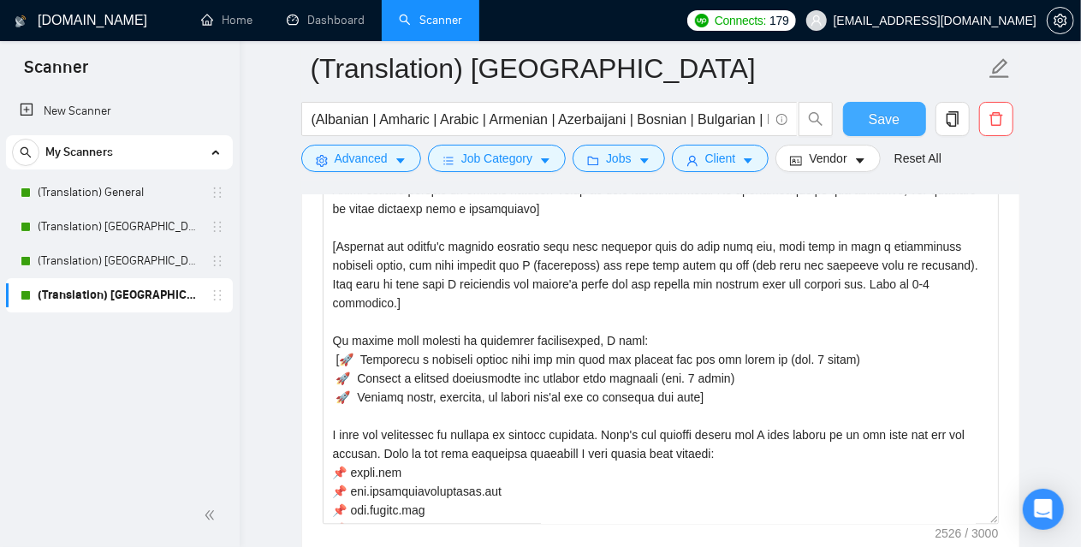
scroll to position [2054, 0]
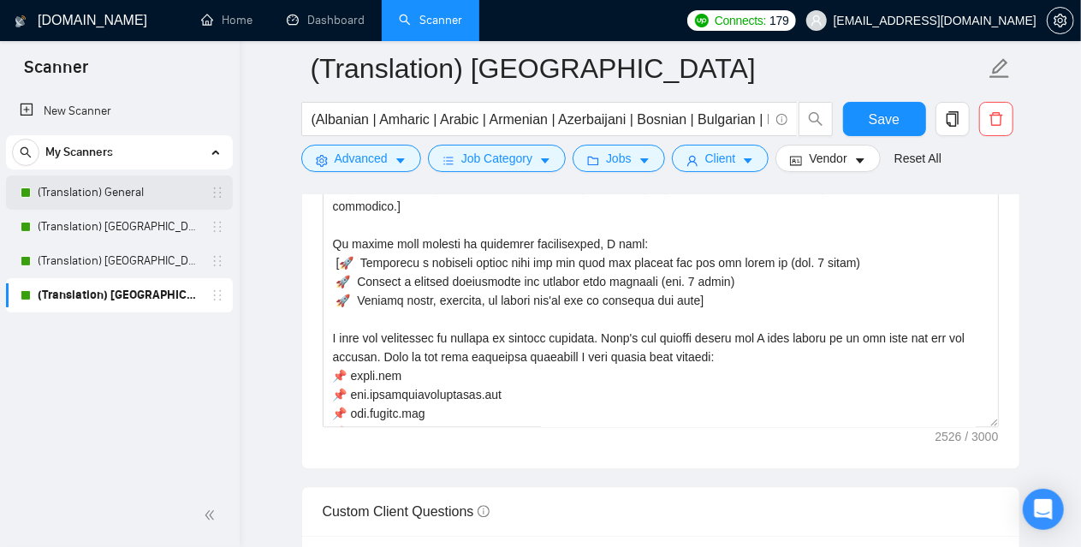
click at [163, 194] on link "(Translation) General" at bounding box center [119, 192] width 163 height 34
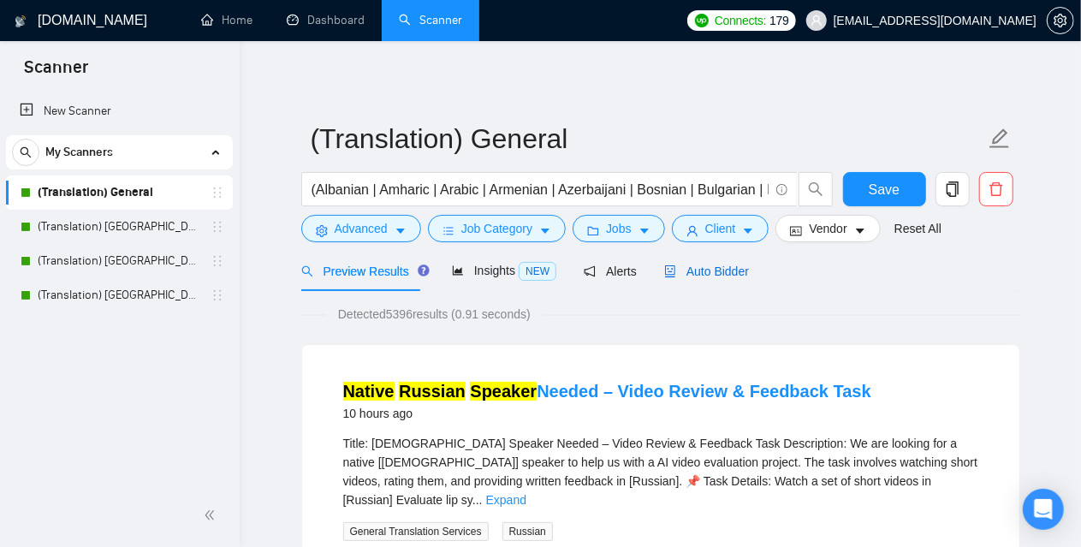
click at [721, 270] on span "Auto Bidder" at bounding box center [706, 271] width 85 height 14
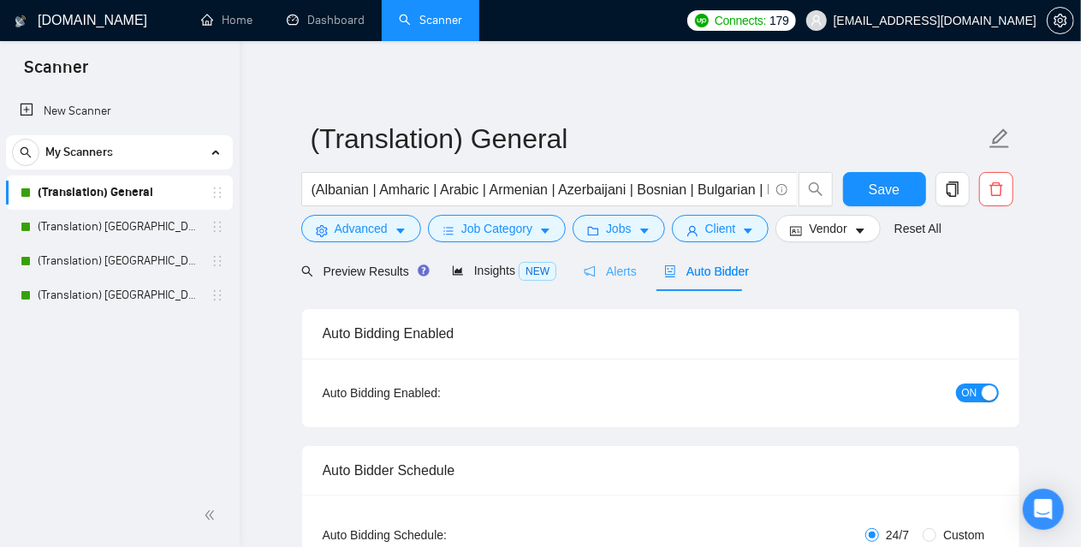
checkbox input "true"
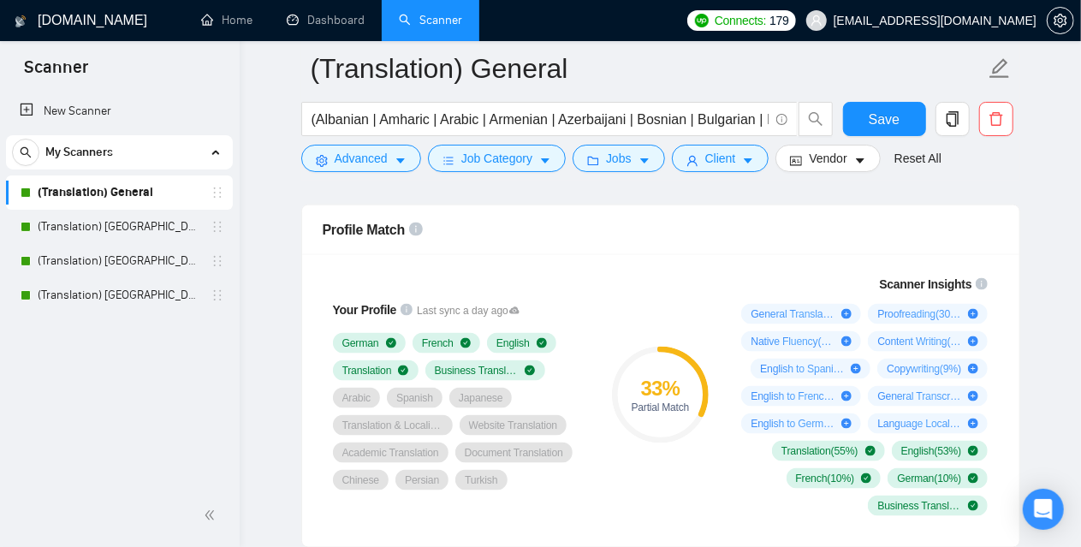
scroll to position [1113, 0]
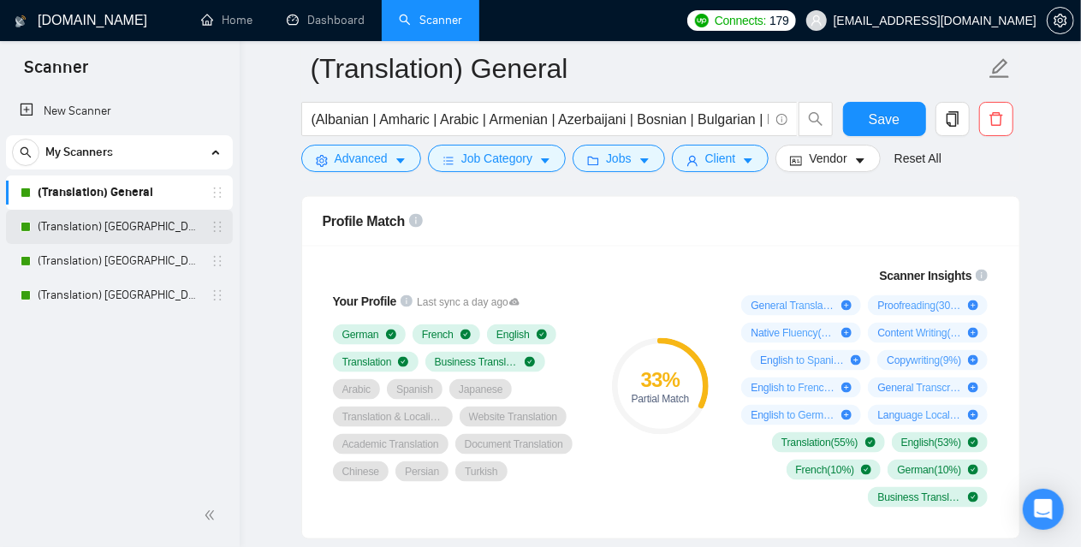
click at [77, 218] on link "(Translation) [GEOGRAPHIC_DATA]" at bounding box center [119, 227] width 163 height 34
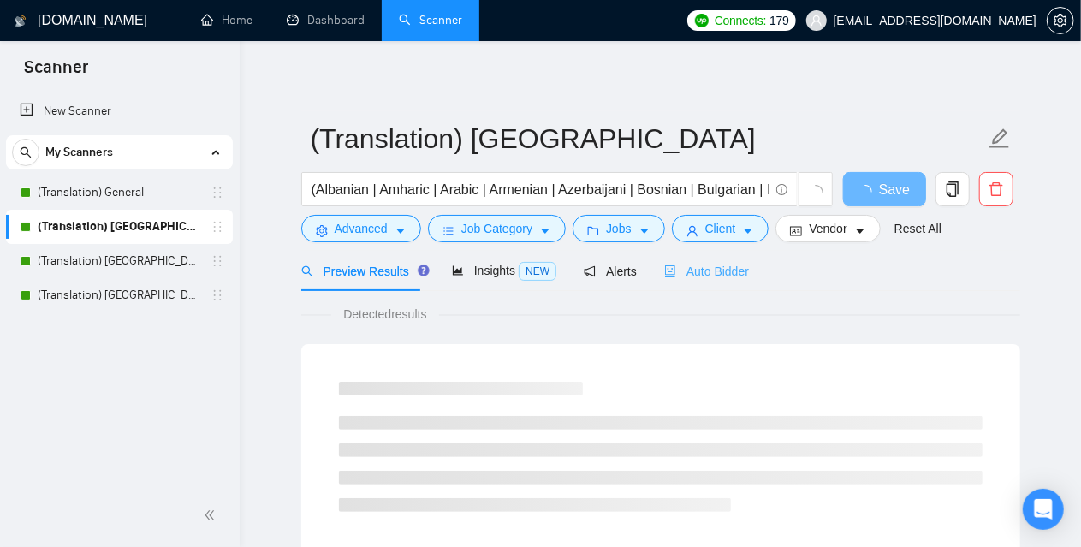
click at [726, 258] on div "Auto Bidder" at bounding box center [706, 271] width 85 height 40
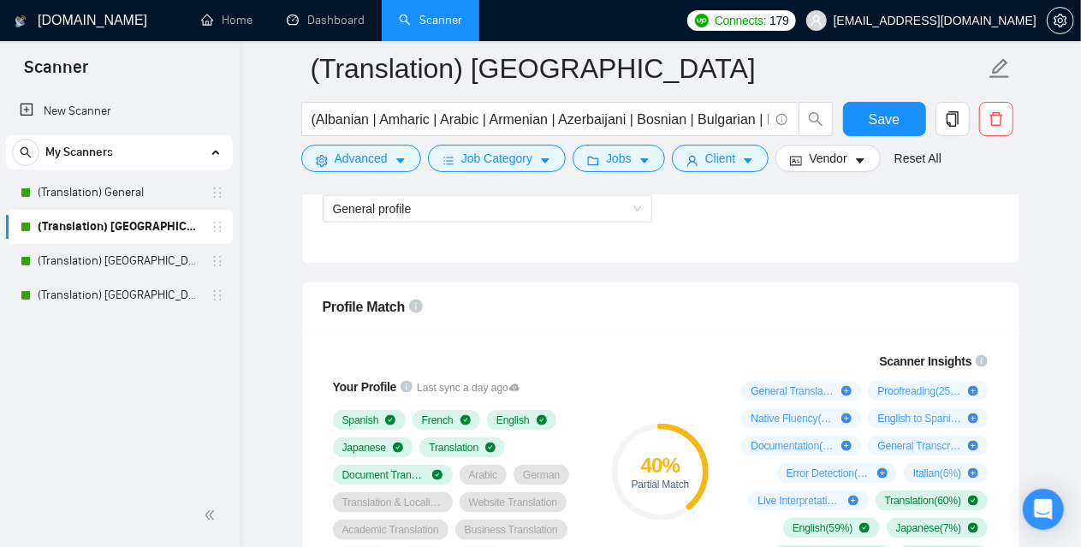
scroll to position [1027, 0]
click at [84, 268] on link "(Translation) [GEOGRAPHIC_DATA]" at bounding box center [119, 261] width 163 height 34
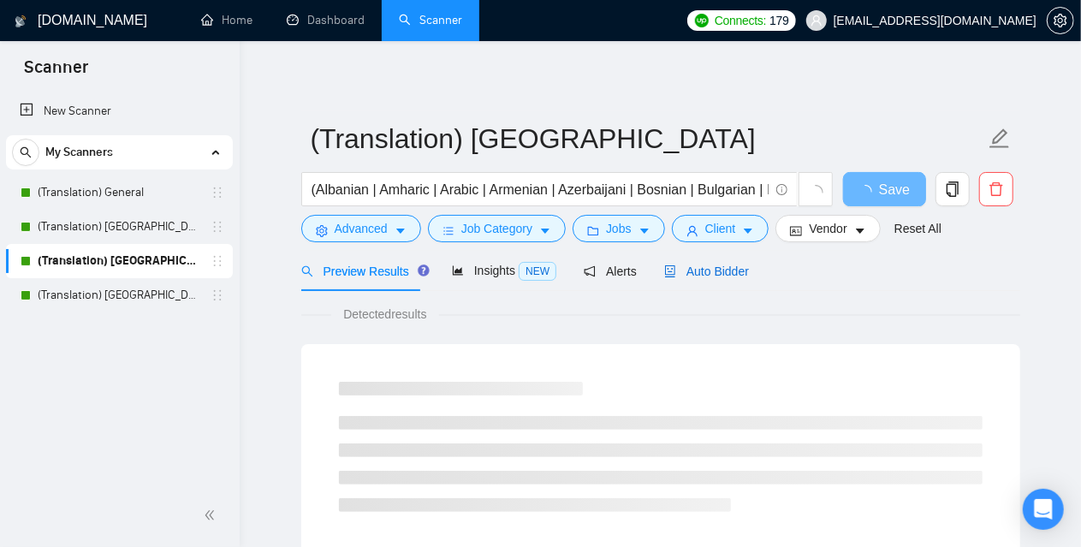
click at [719, 268] on span "Auto Bidder" at bounding box center [706, 271] width 85 height 14
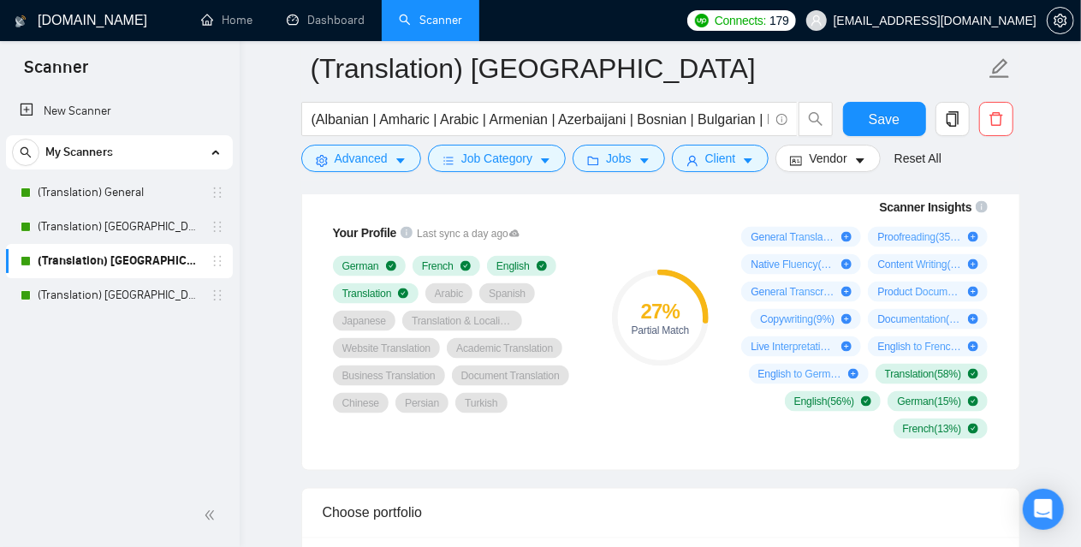
scroll to position [1284, 0]
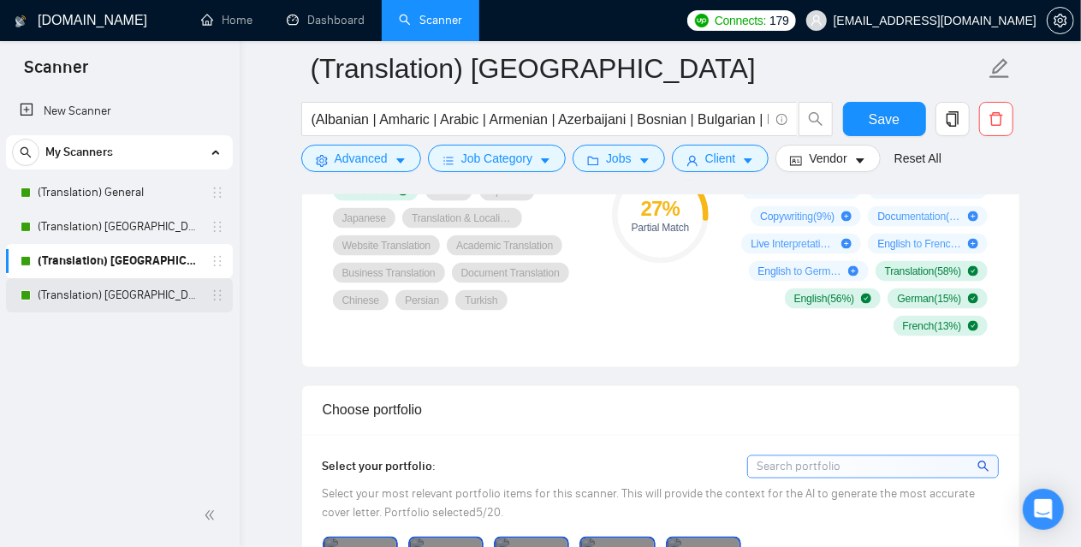
click at [124, 295] on link "(Translation) [GEOGRAPHIC_DATA]" at bounding box center [119, 295] width 163 height 34
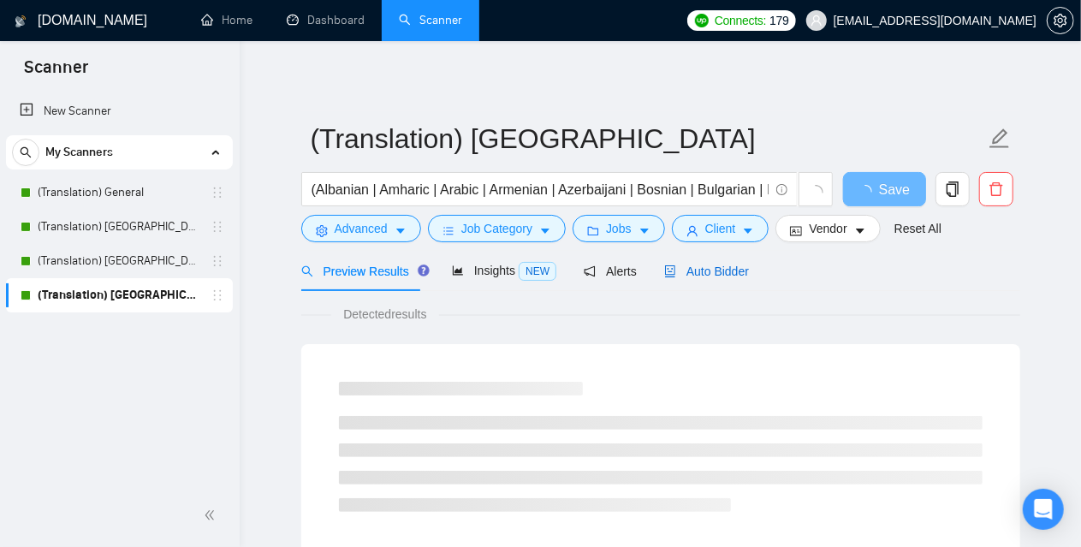
click at [729, 272] on span "Auto Bidder" at bounding box center [706, 271] width 85 height 14
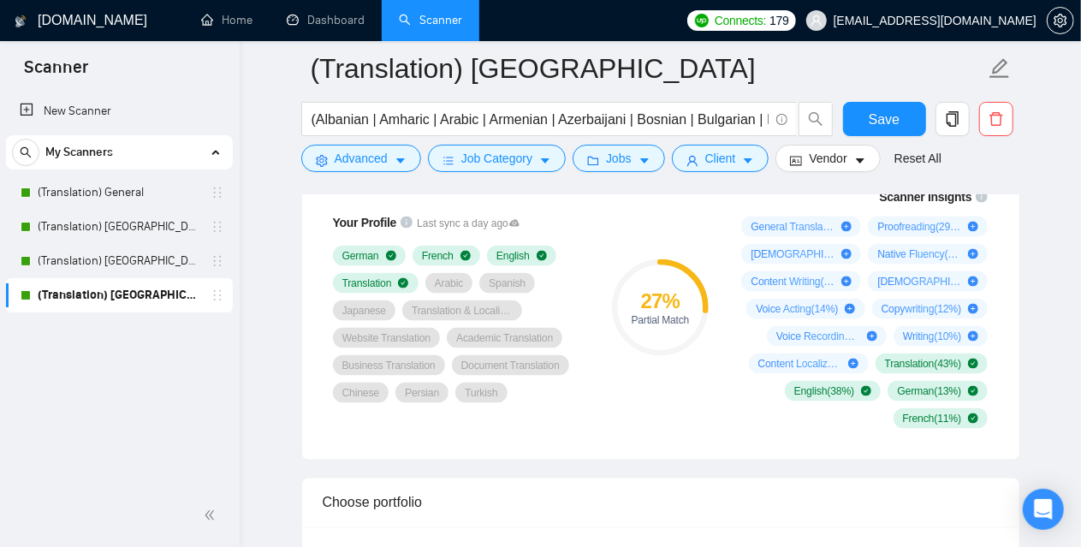
scroll to position [1113, 0]
